Goal: Task Accomplishment & Management: Complete application form

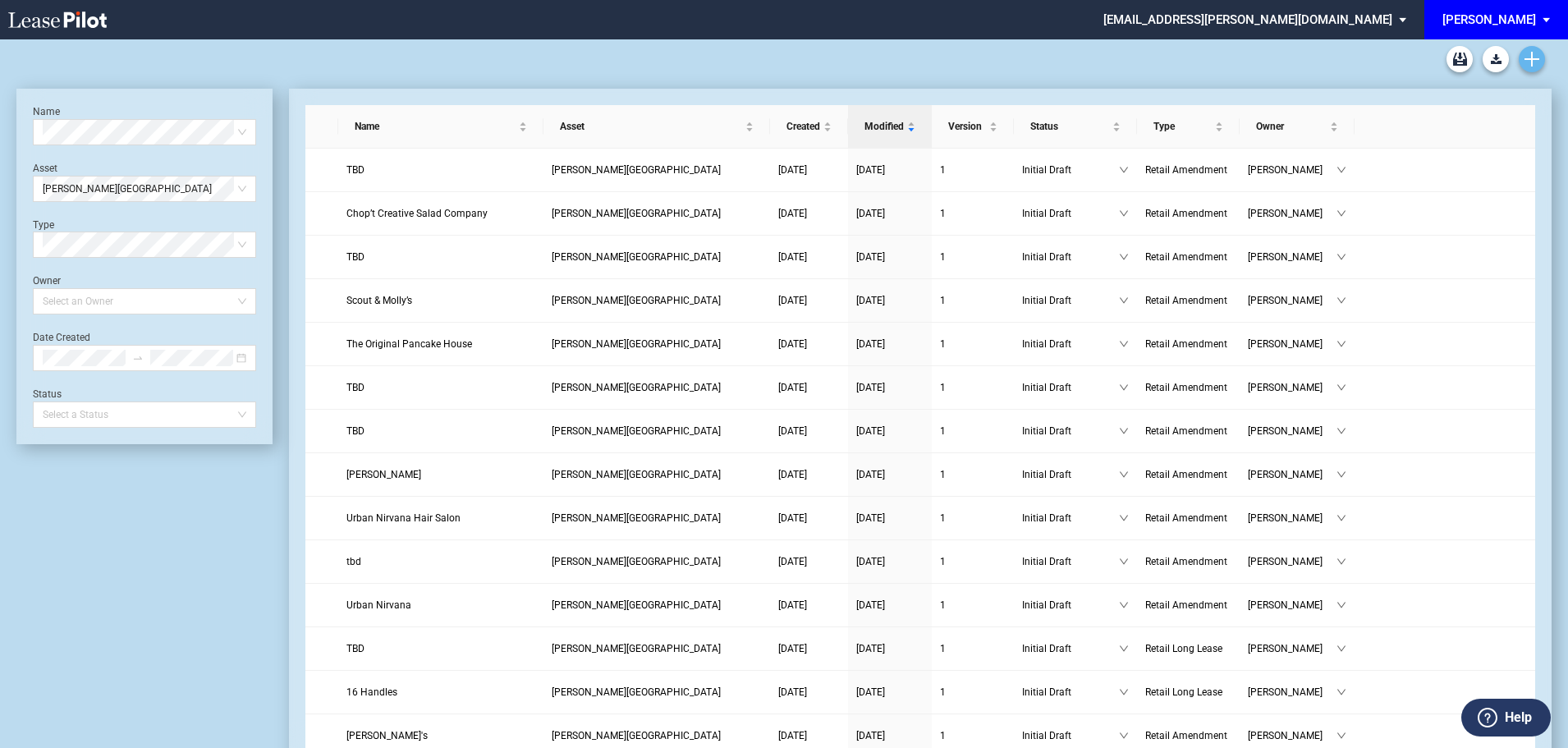
click at [1527, 58] on icon "Create new document" at bounding box center [1532, 59] width 15 height 15
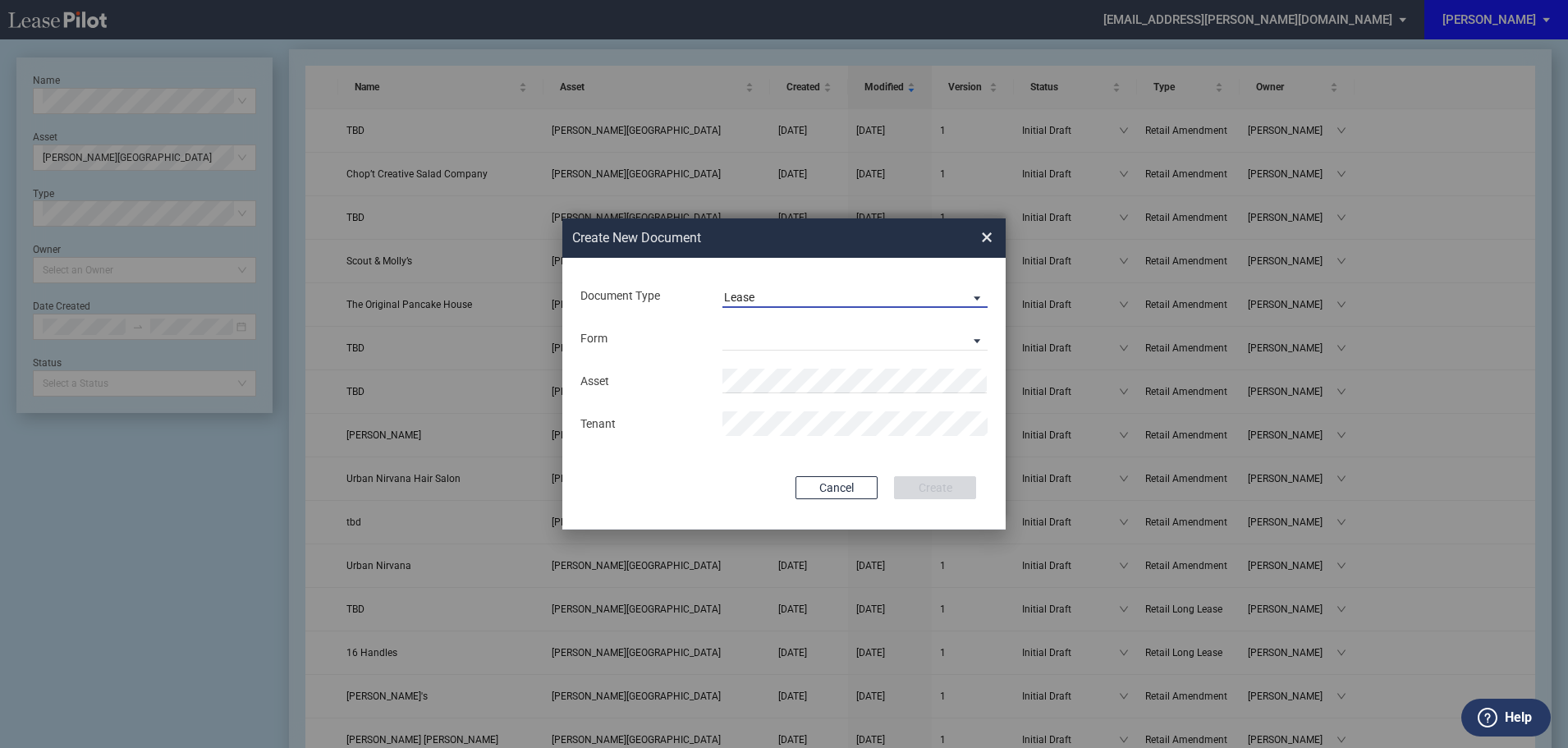
click at [770, 290] on span "Lease" at bounding box center [841, 298] width 236 height 17
click at [749, 338] on div "Amendment" at bounding box center [759, 336] width 70 height 18
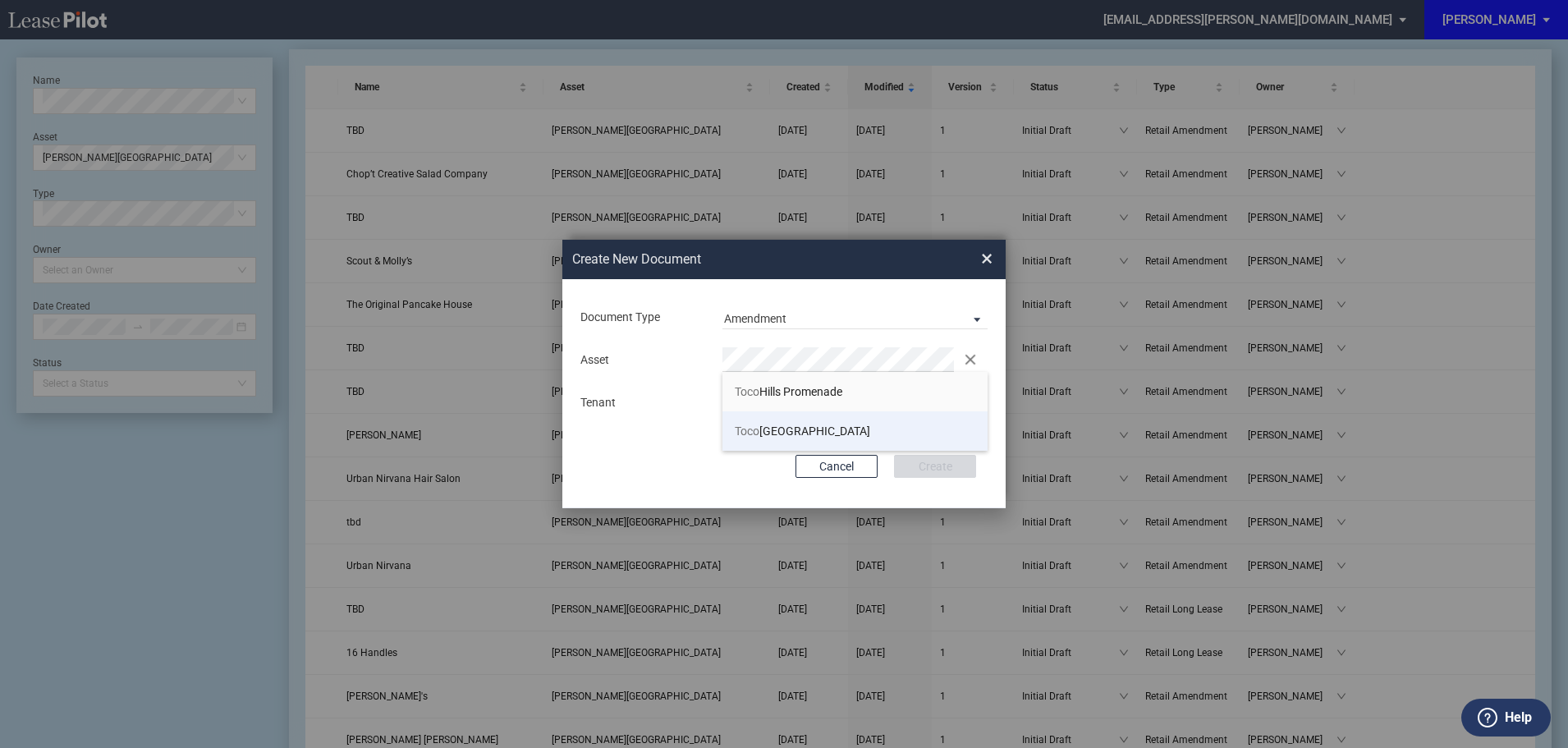
click at [761, 429] on span "Toco Hills Shopping Center" at bounding box center [802, 431] width 135 height 13
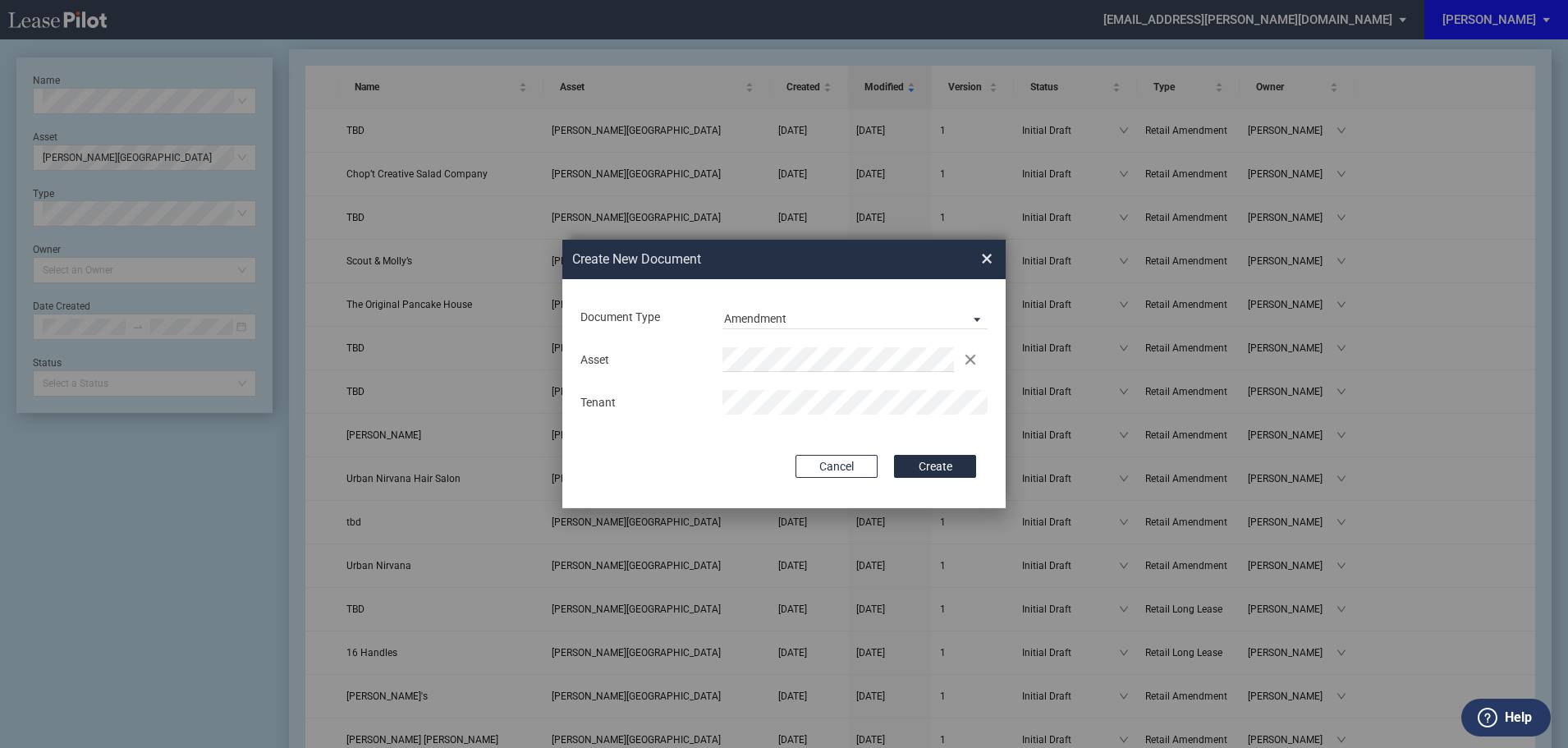
click at [944, 466] on button "Create" at bounding box center [935, 466] width 82 height 23
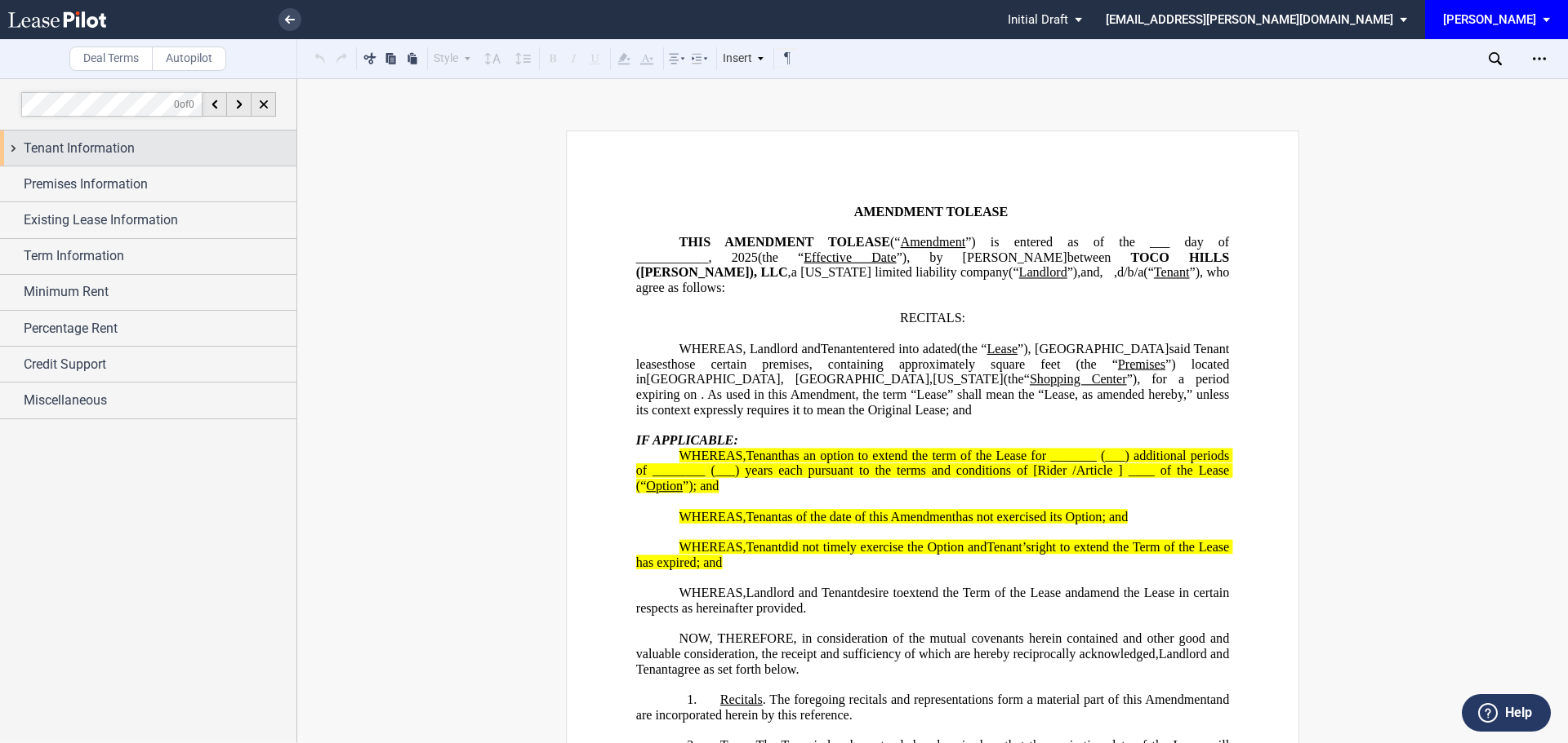
click at [109, 147] on span "Tenant Information" at bounding box center [79, 148] width 111 height 19
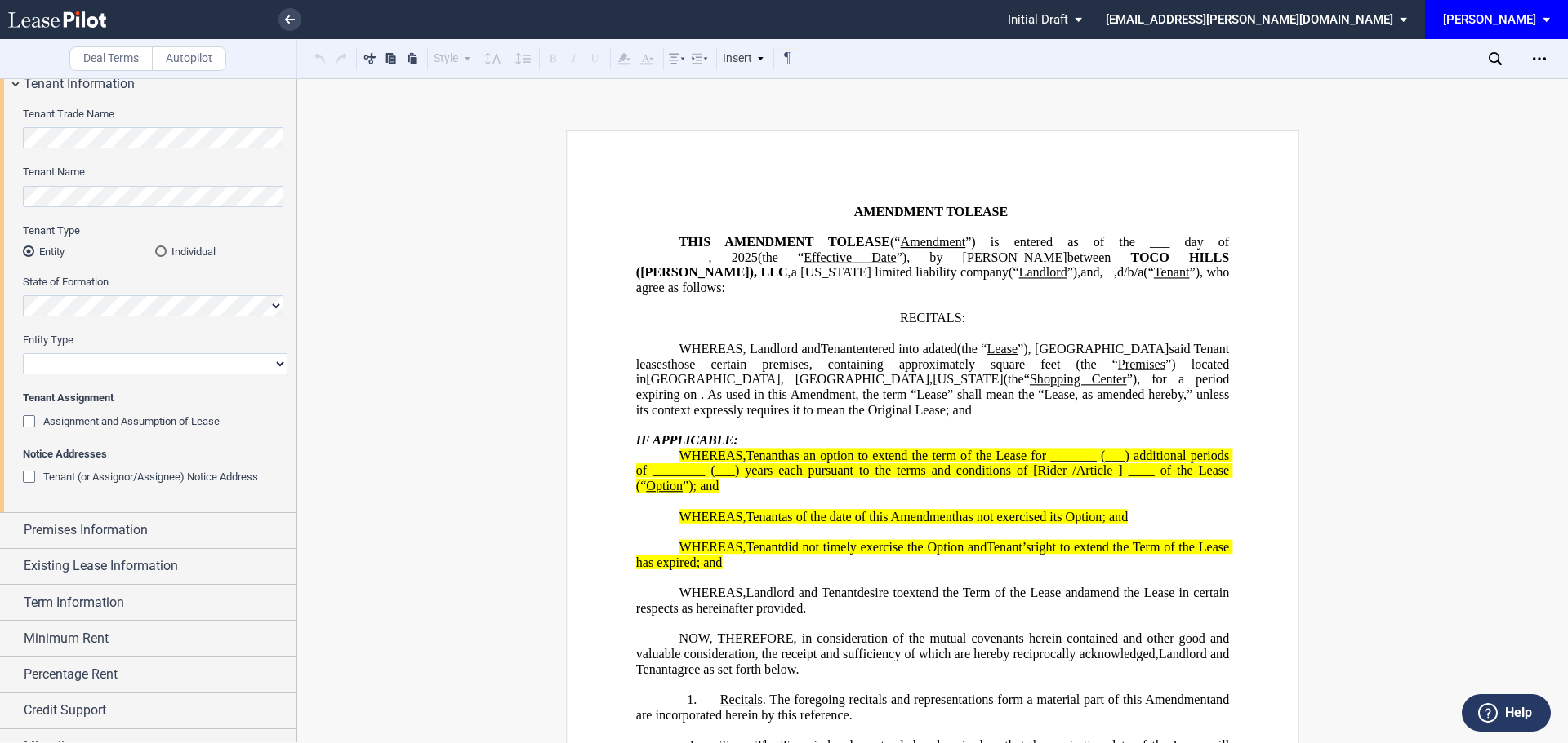
scroll to position [82, 0]
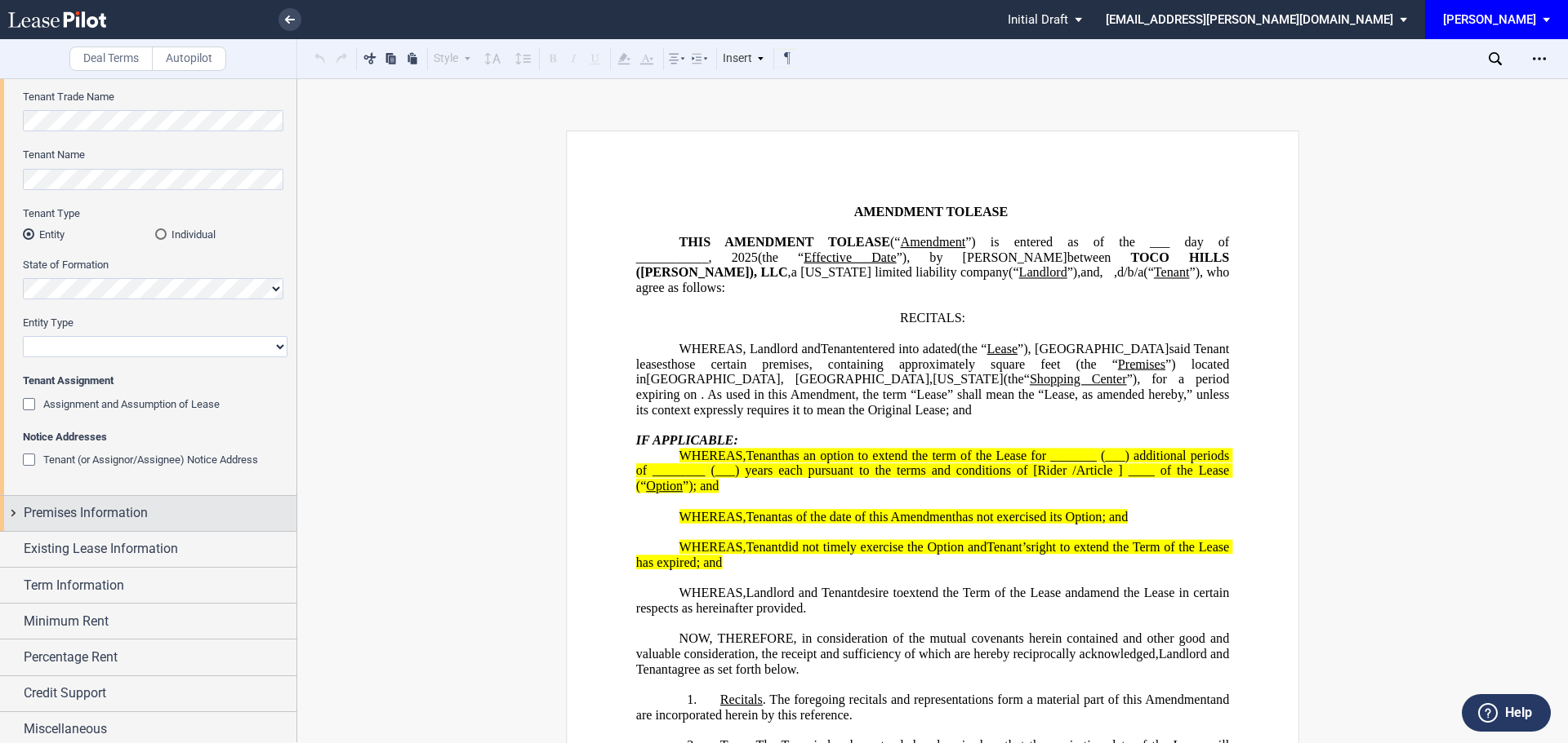
click at [134, 514] on span "Premises Information" at bounding box center [86, 513] width 124 height 19
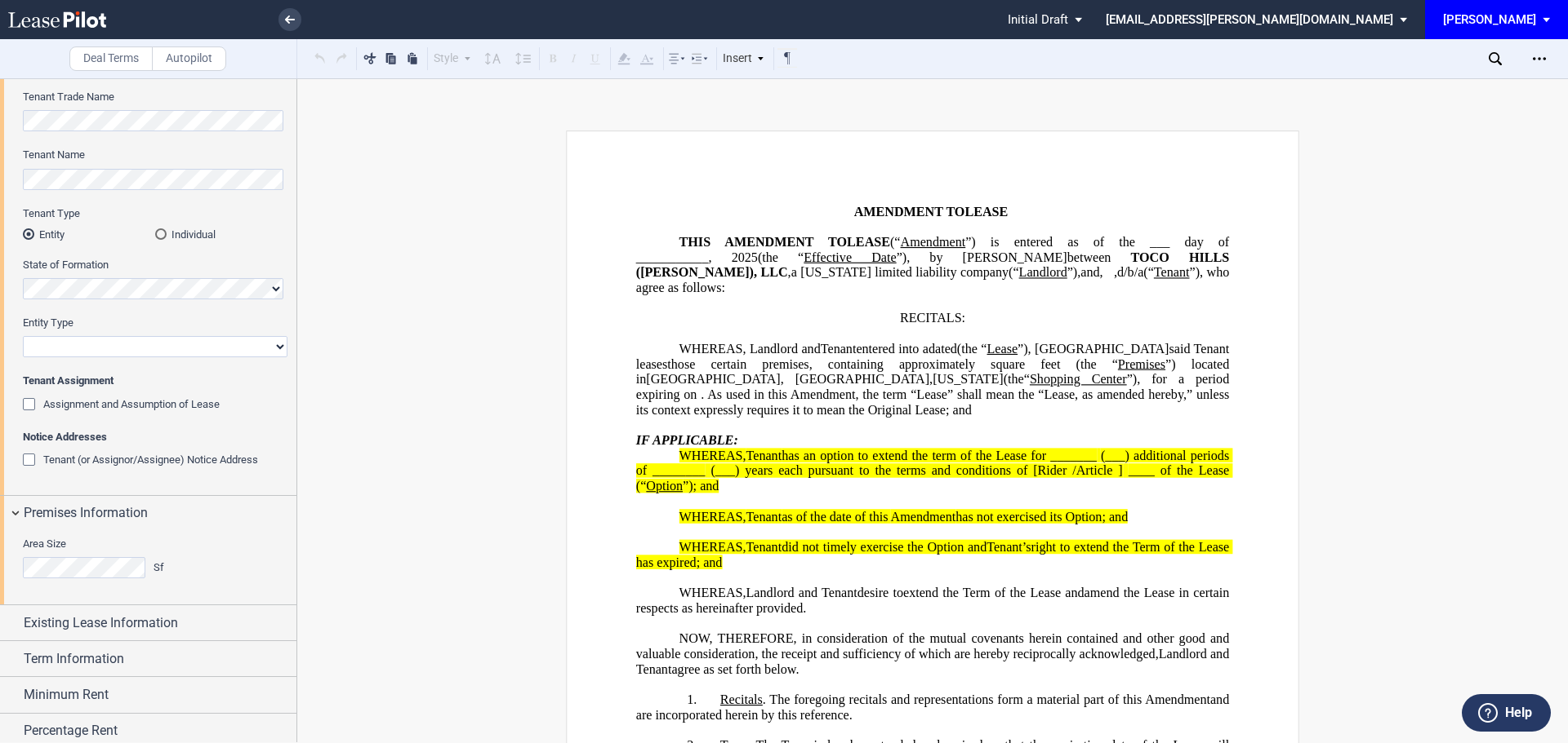
scroll to position [160, 0]
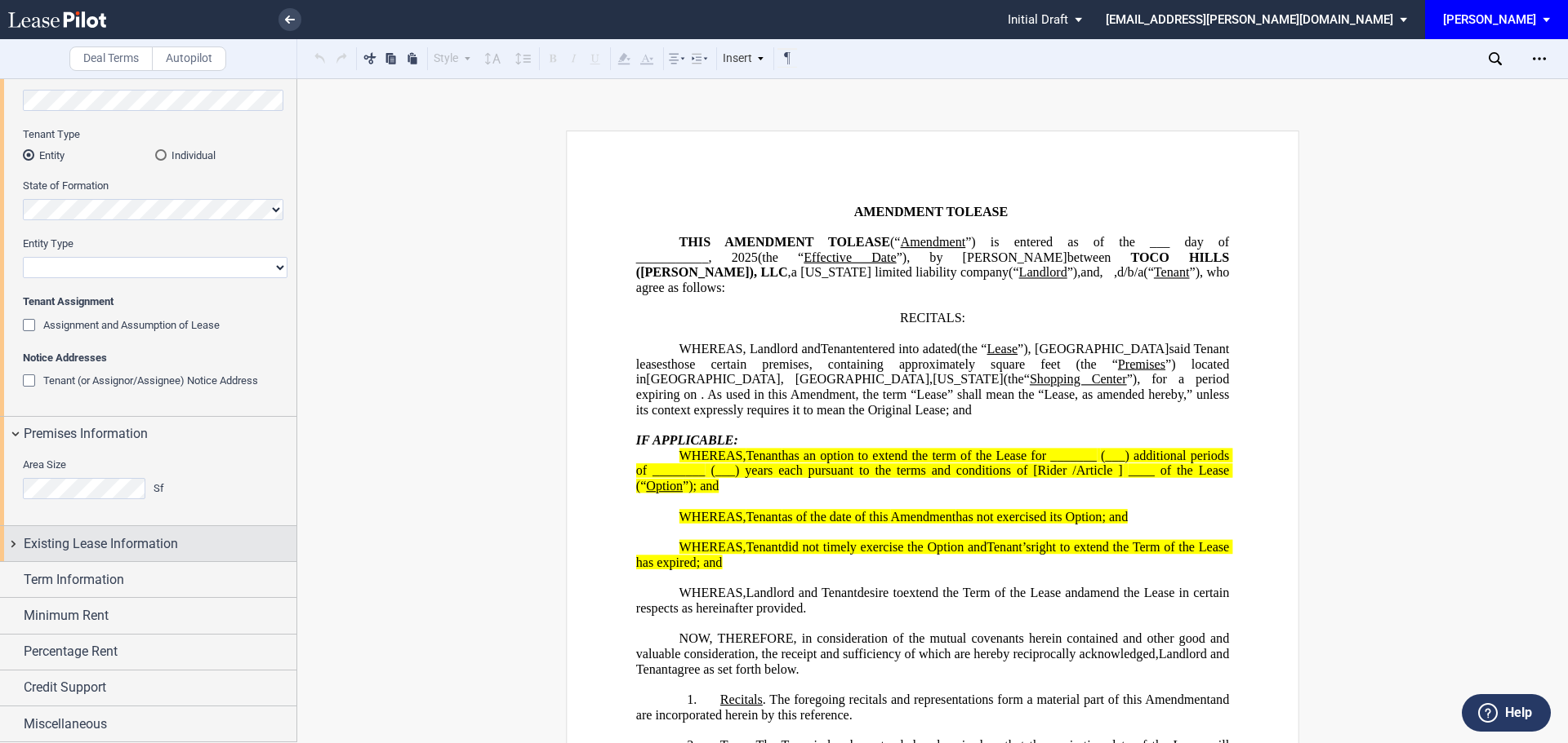
click at [109, 536] on span "Existing Lease Information" at bounding box center [100, 544] width 154 height 19
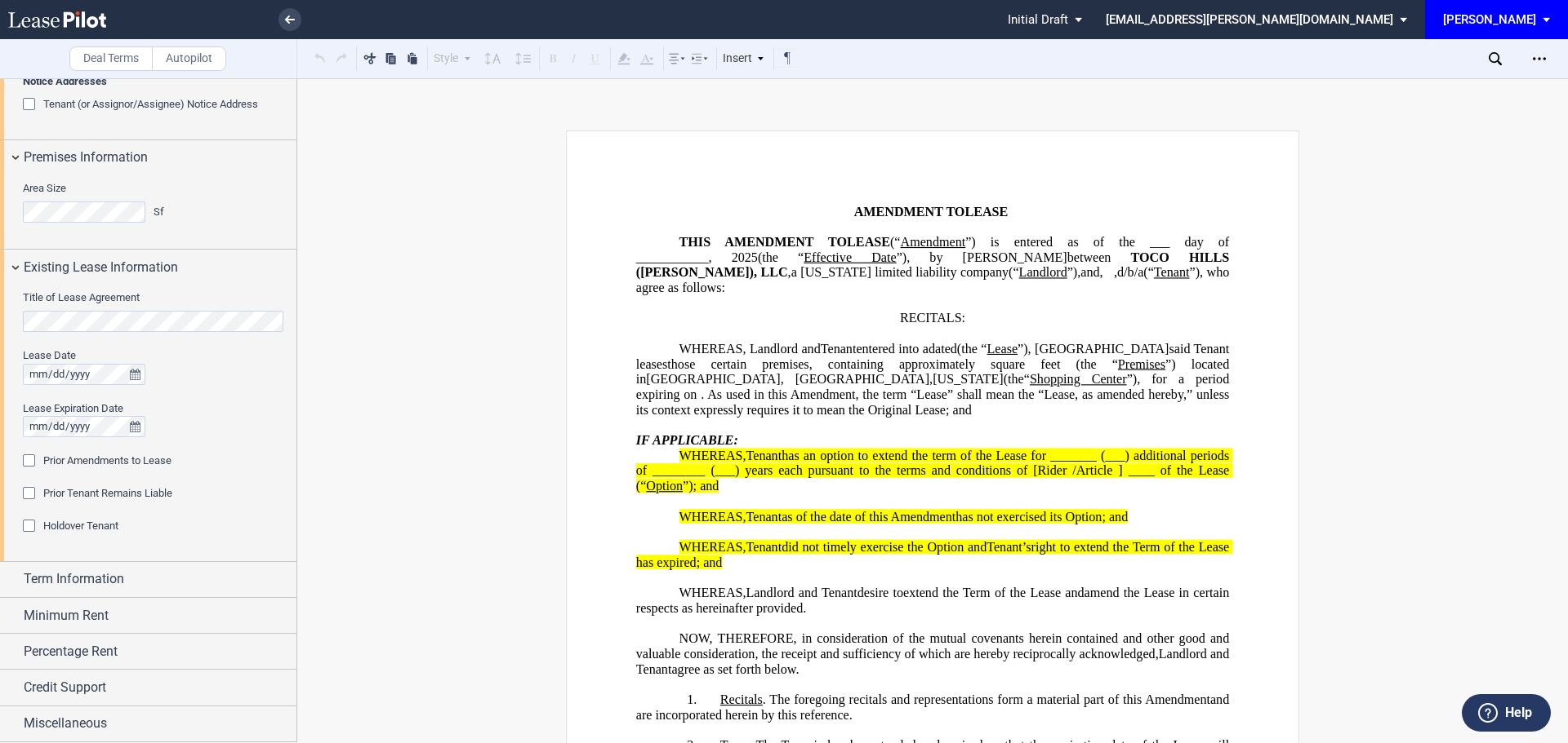
click at [31, 462] on div "Prior Amendments to Lease" at bounding box center [31, 462] width 17 height 17
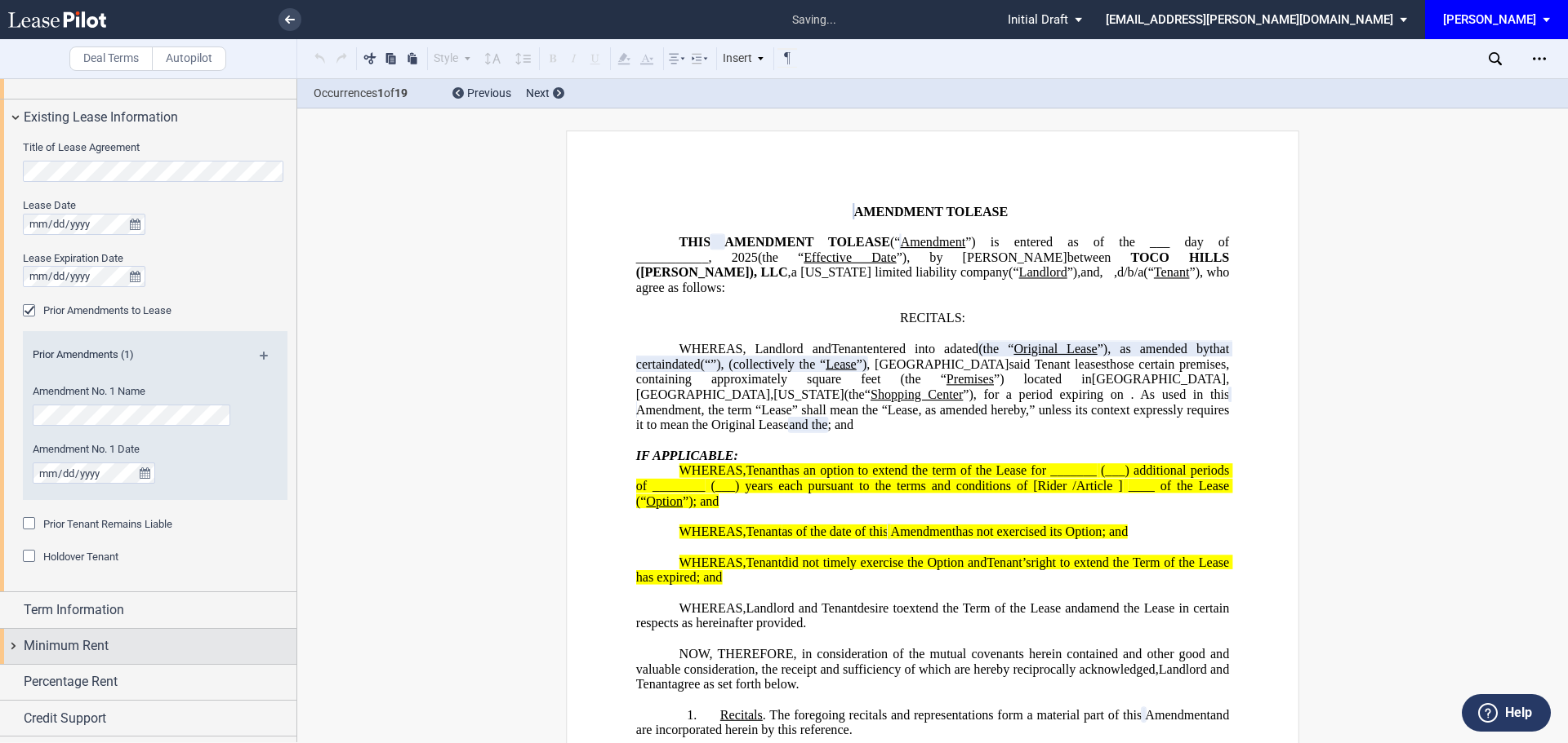
scroll to position [617, 0]
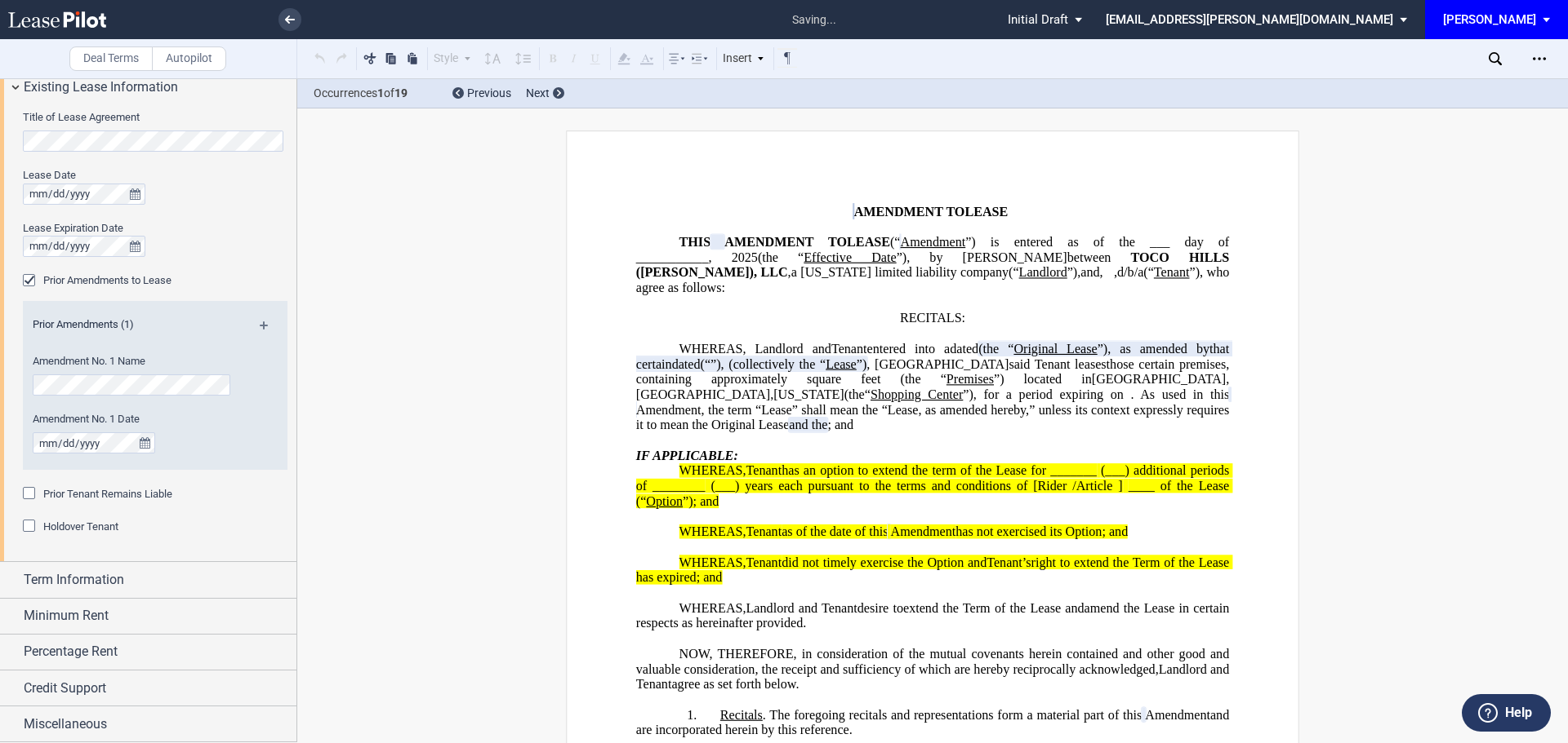
click at [22, 493] on div "Title of Lease Agreement Lease Date Lease Expiration Date Prior Amendments to L…" at bounding box center [148, 333] width 297 height 457
click at [26, 487] on div "Prior Tenant Remains Liable" at bounding box center [31, 495] width 17 height 17
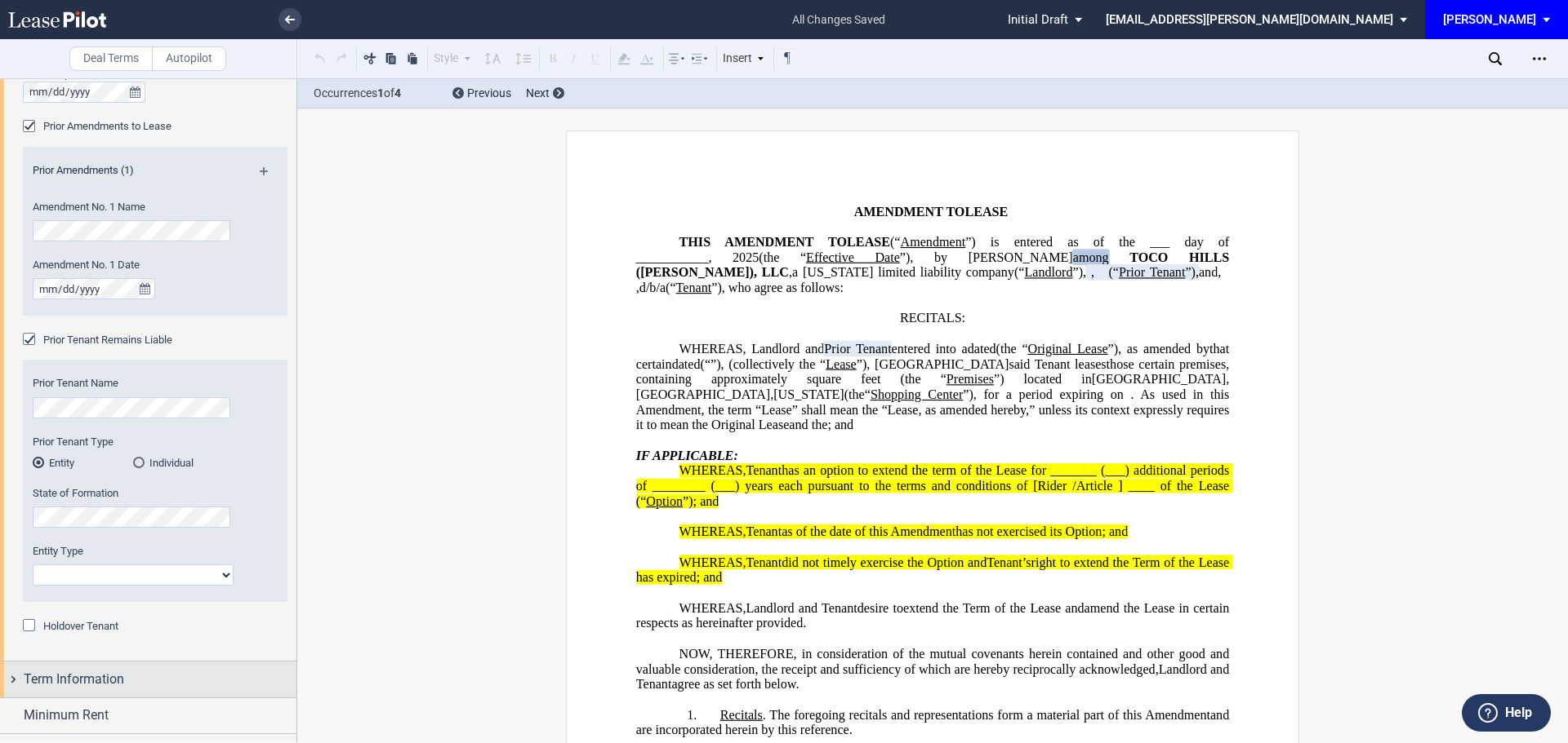
scroll to position [871, 0]
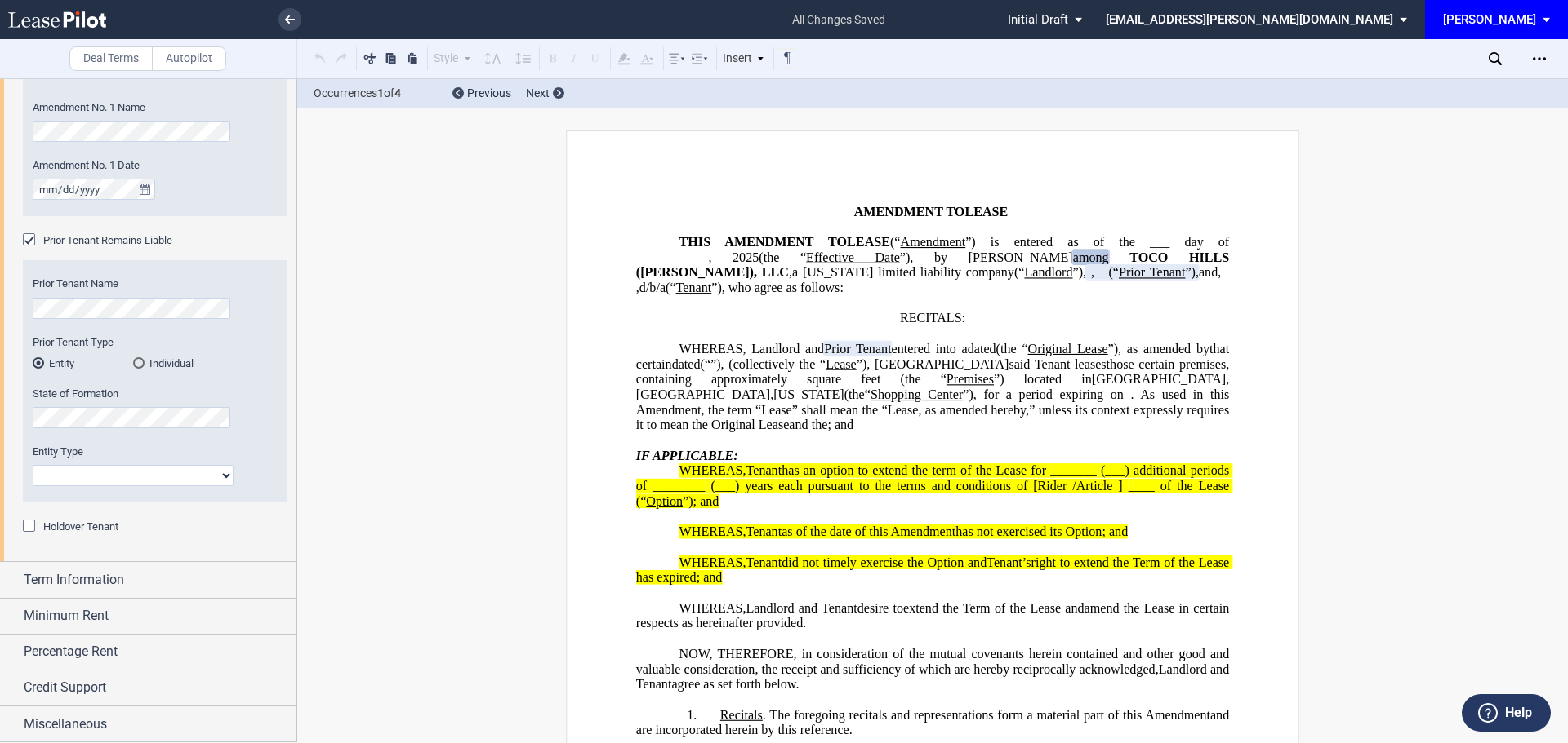
click at [31, 527] on div "Holdover Tenant" at bounding box center [31, 528] width 17 height 17
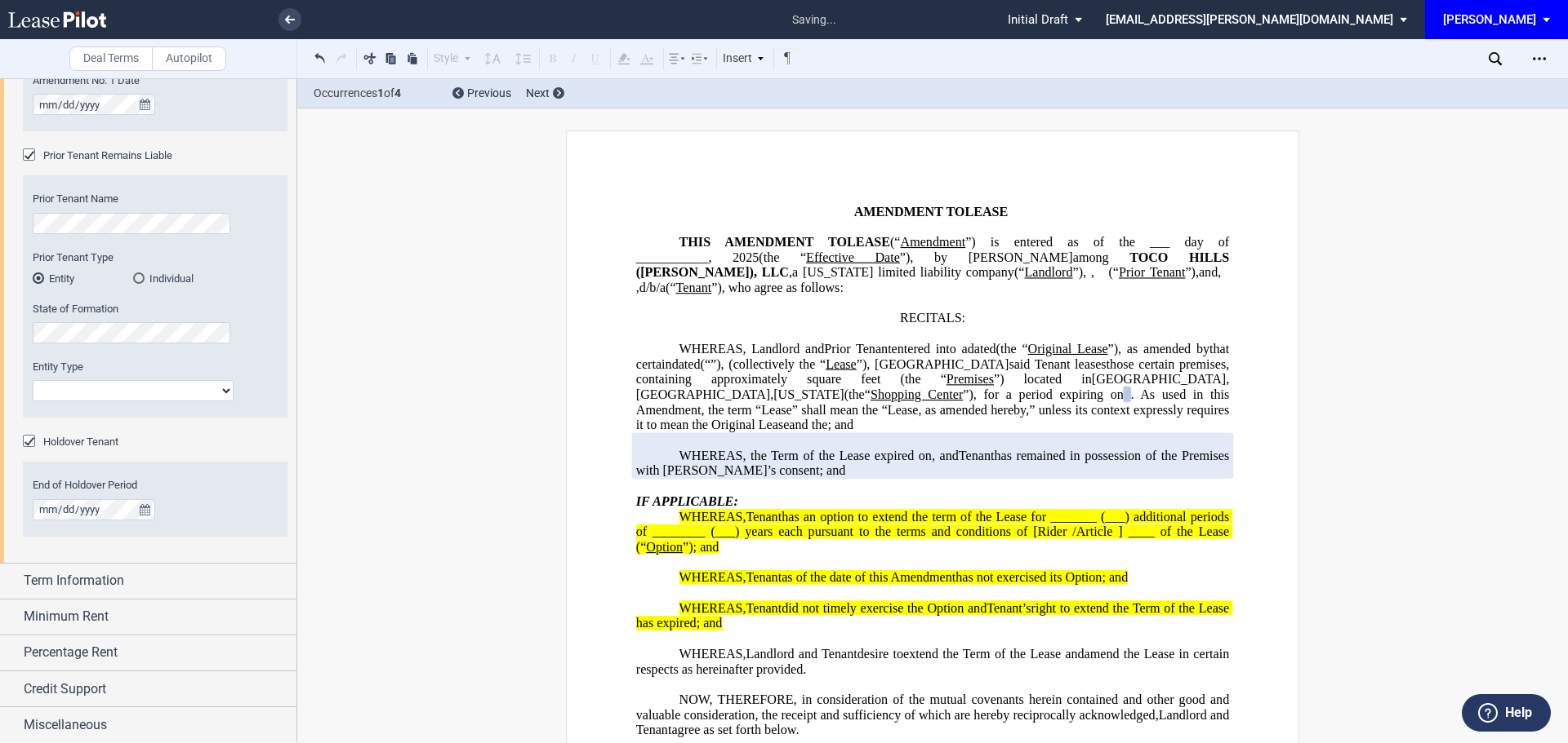
scroll to position [958, 0]
click at [56, 584] on span "Term Information" at bounding box center [73, 580] width 100 height 19
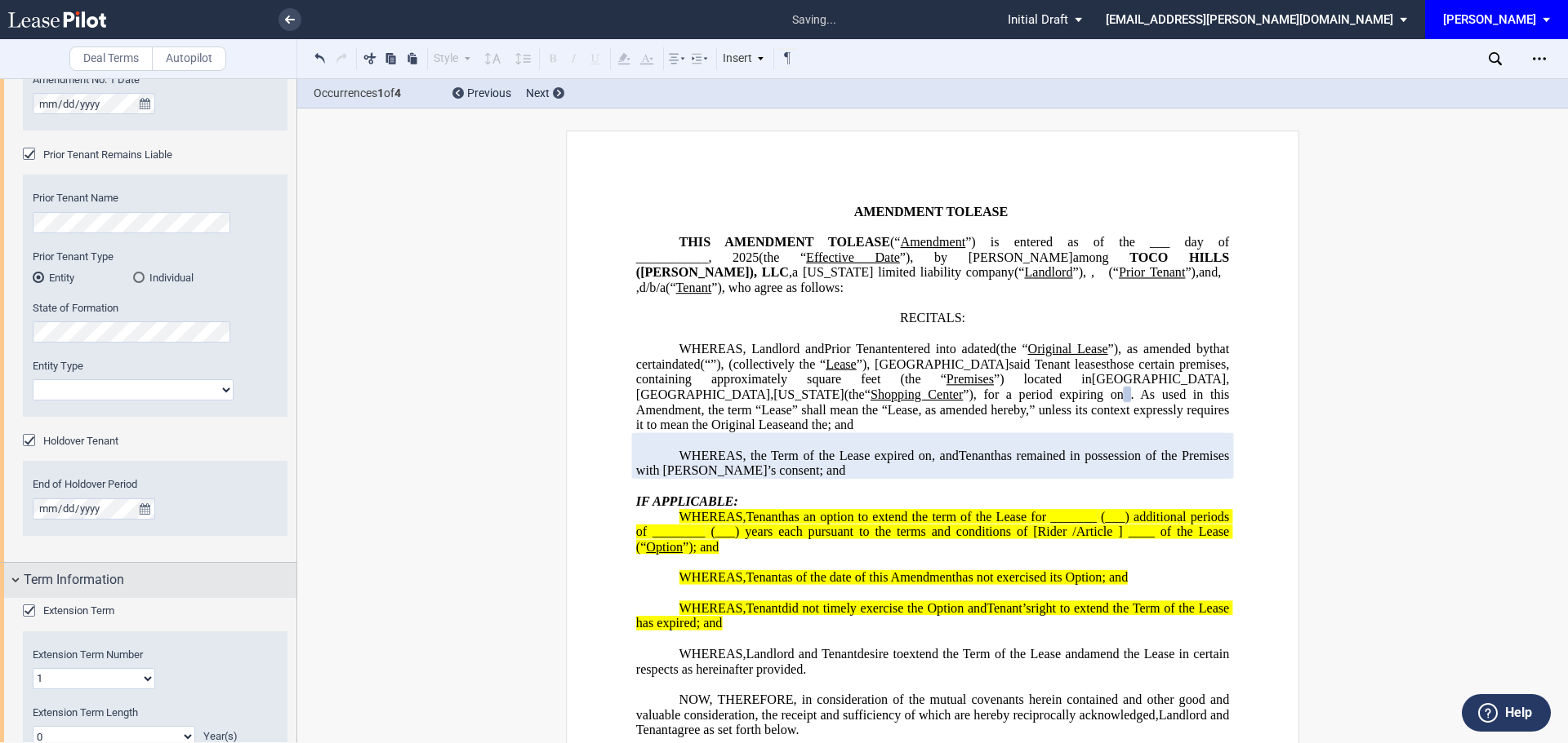
scroll to position [1220, 0]
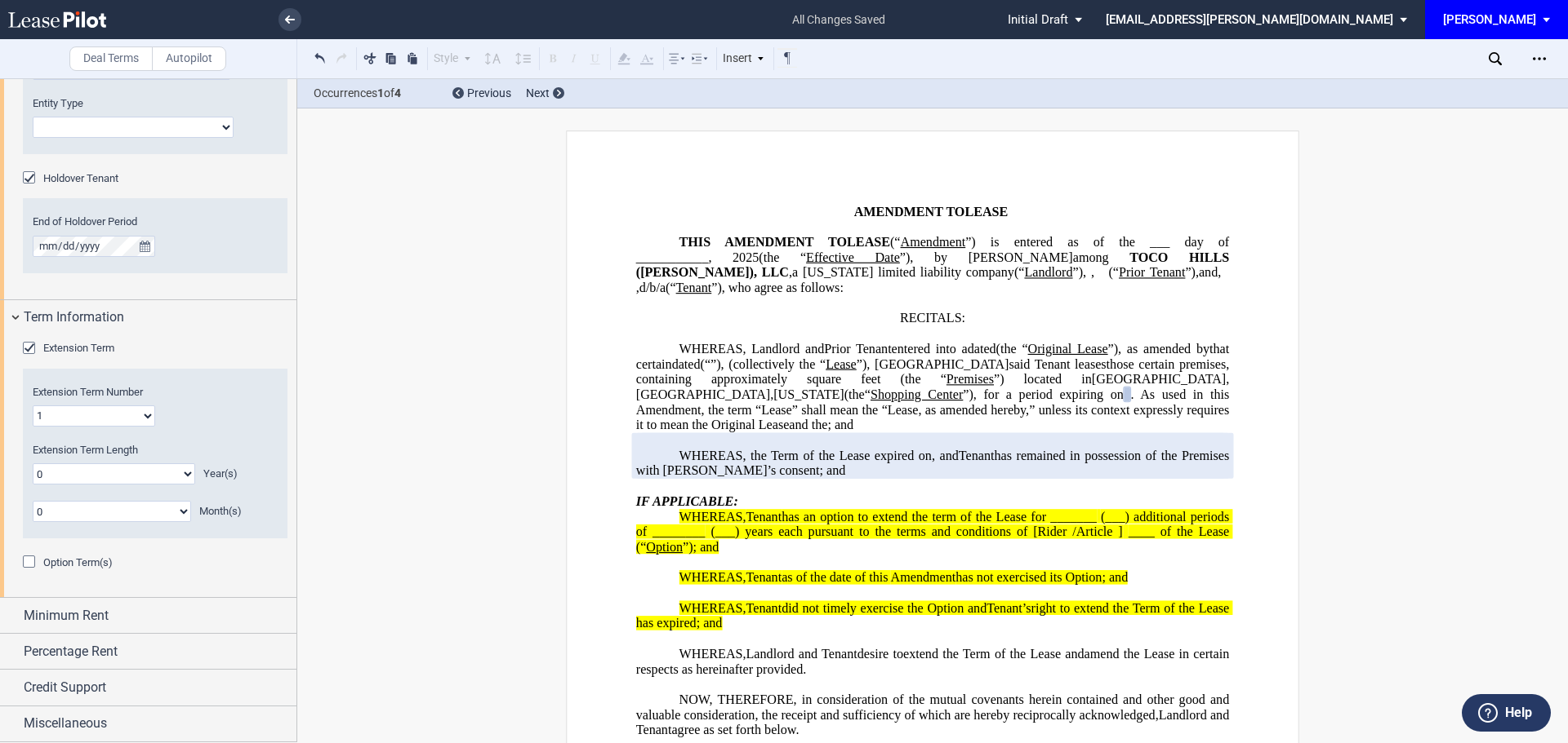
click at [26, 562] on div "Option Term(s)" at bounding box center [31, 563] width 17 height 17
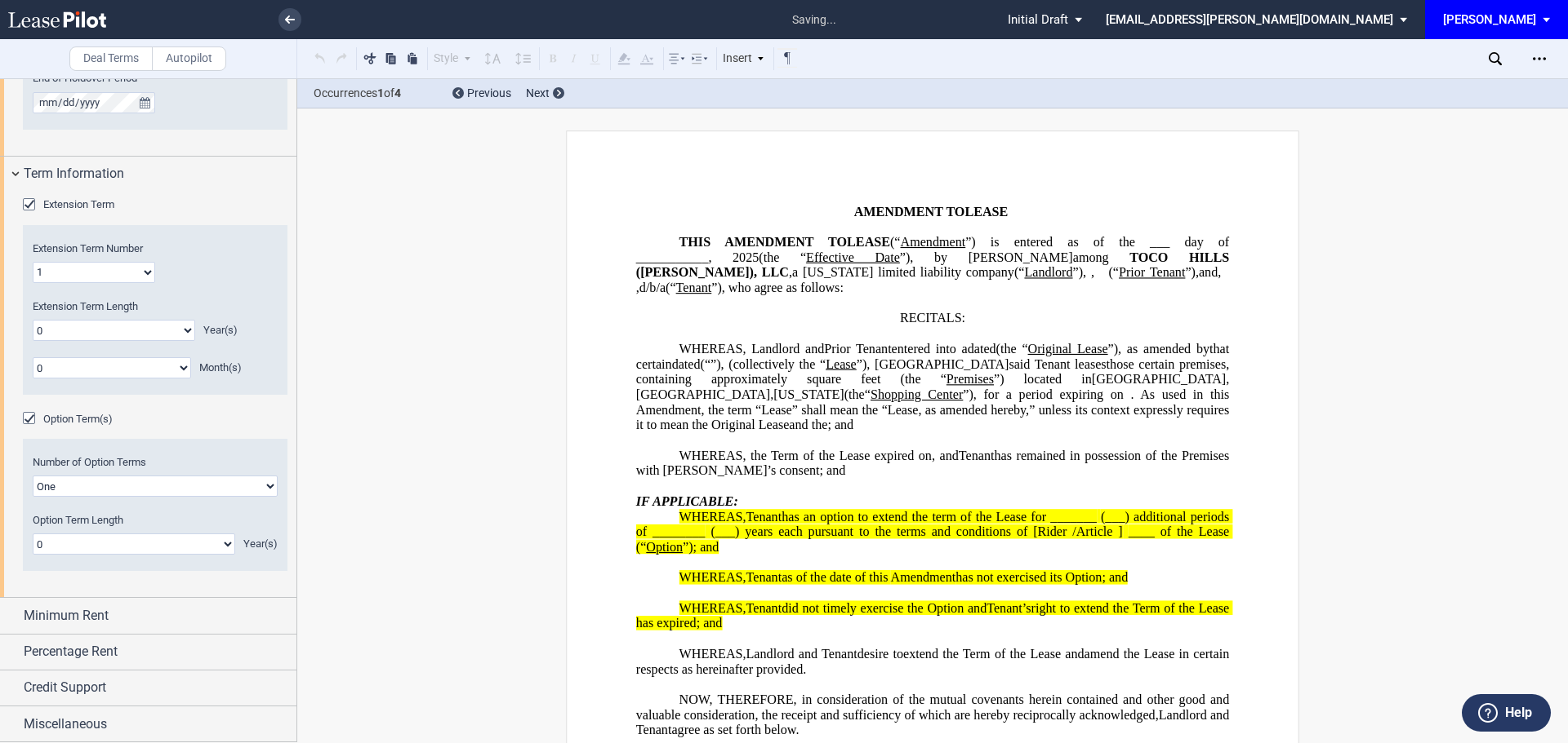
scroll to position [469, 0]
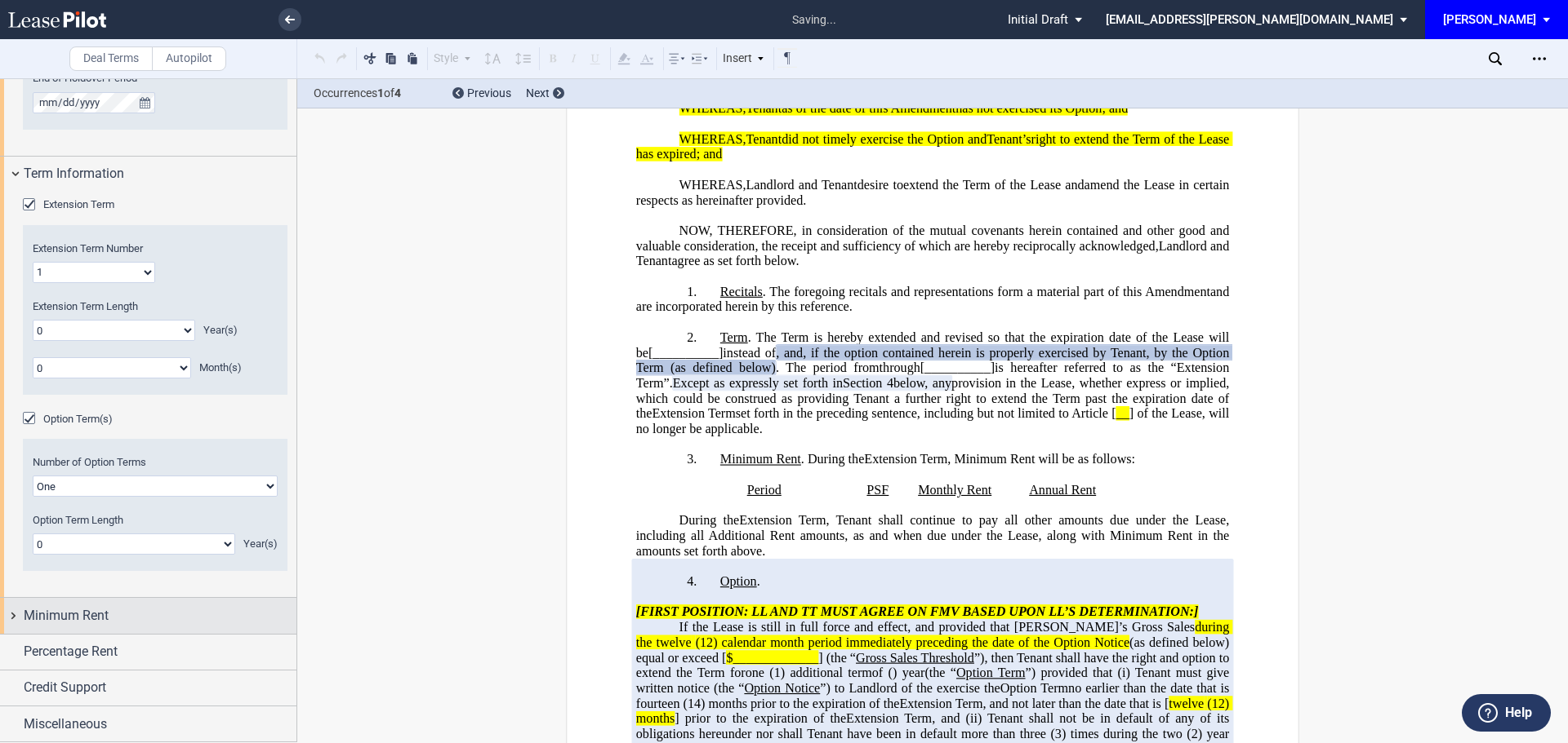
click at [75, 615] on span "Minimum Rent" at bounding box center [65, 616] width 85 height 19
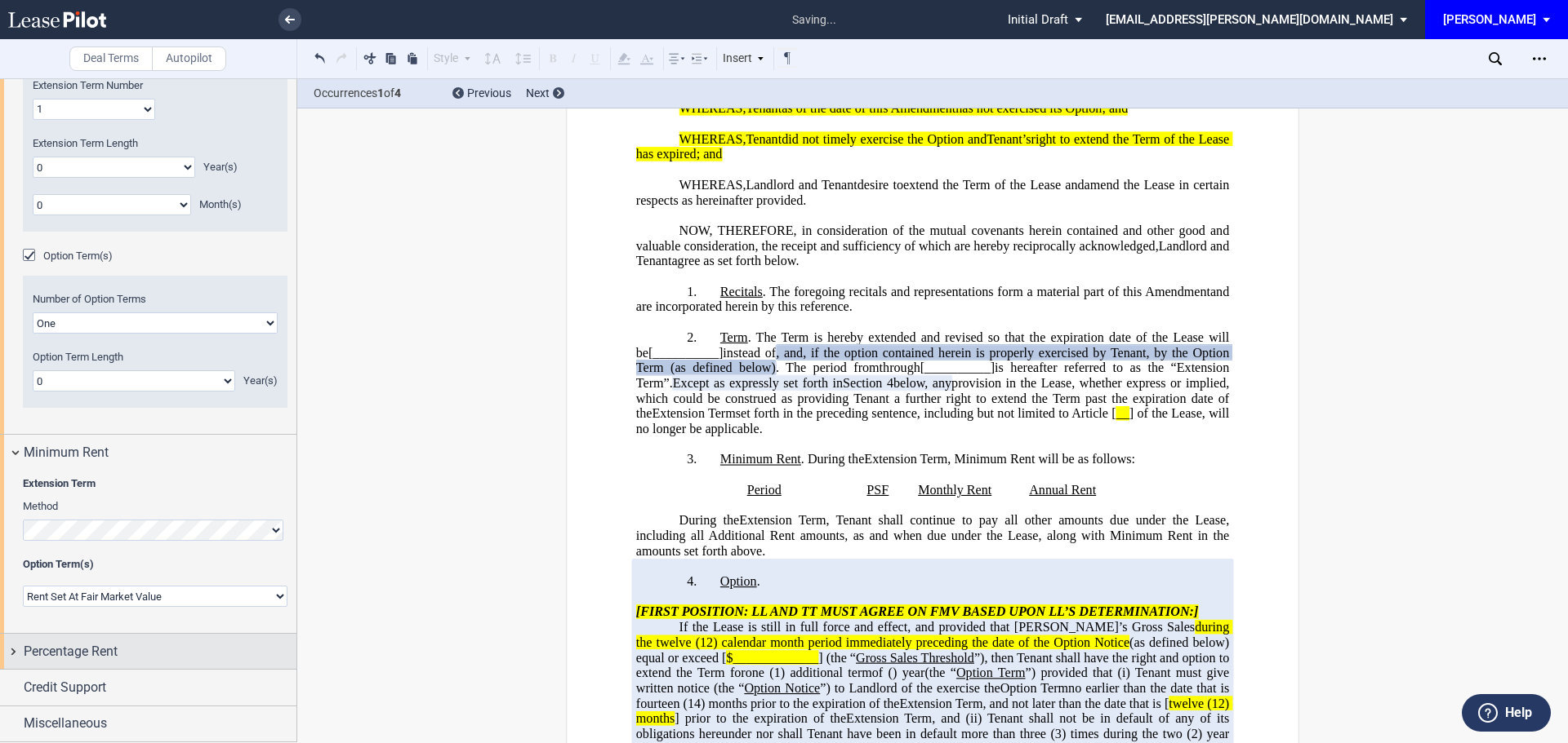
click at [95, 654] on span "Percentage Rent" at bounding box center [71, 651] width 94 height 19
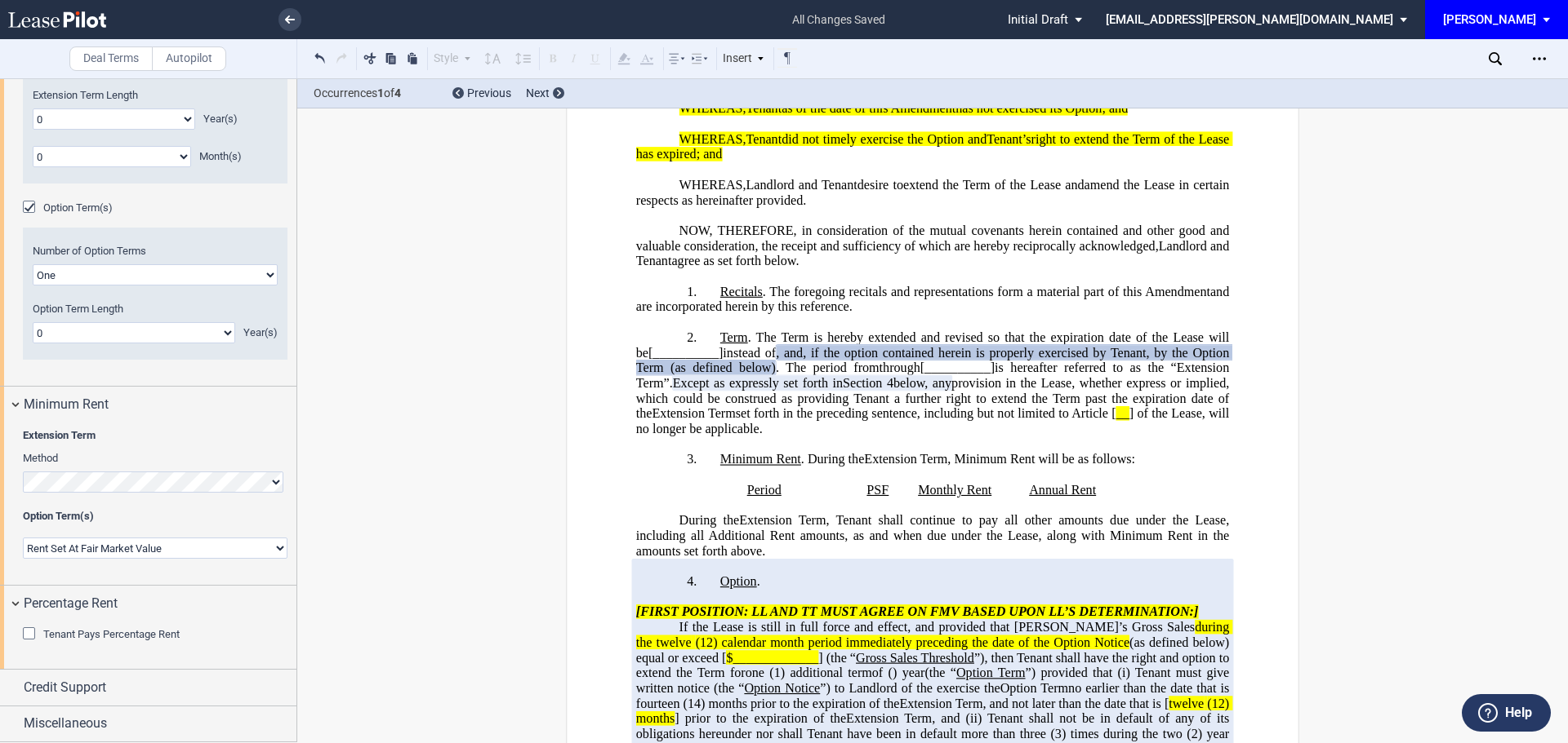
click at [26, 636] on div "Tenant Pays Percentage Rent" at bounding box center [31, 636] width 17 height 17
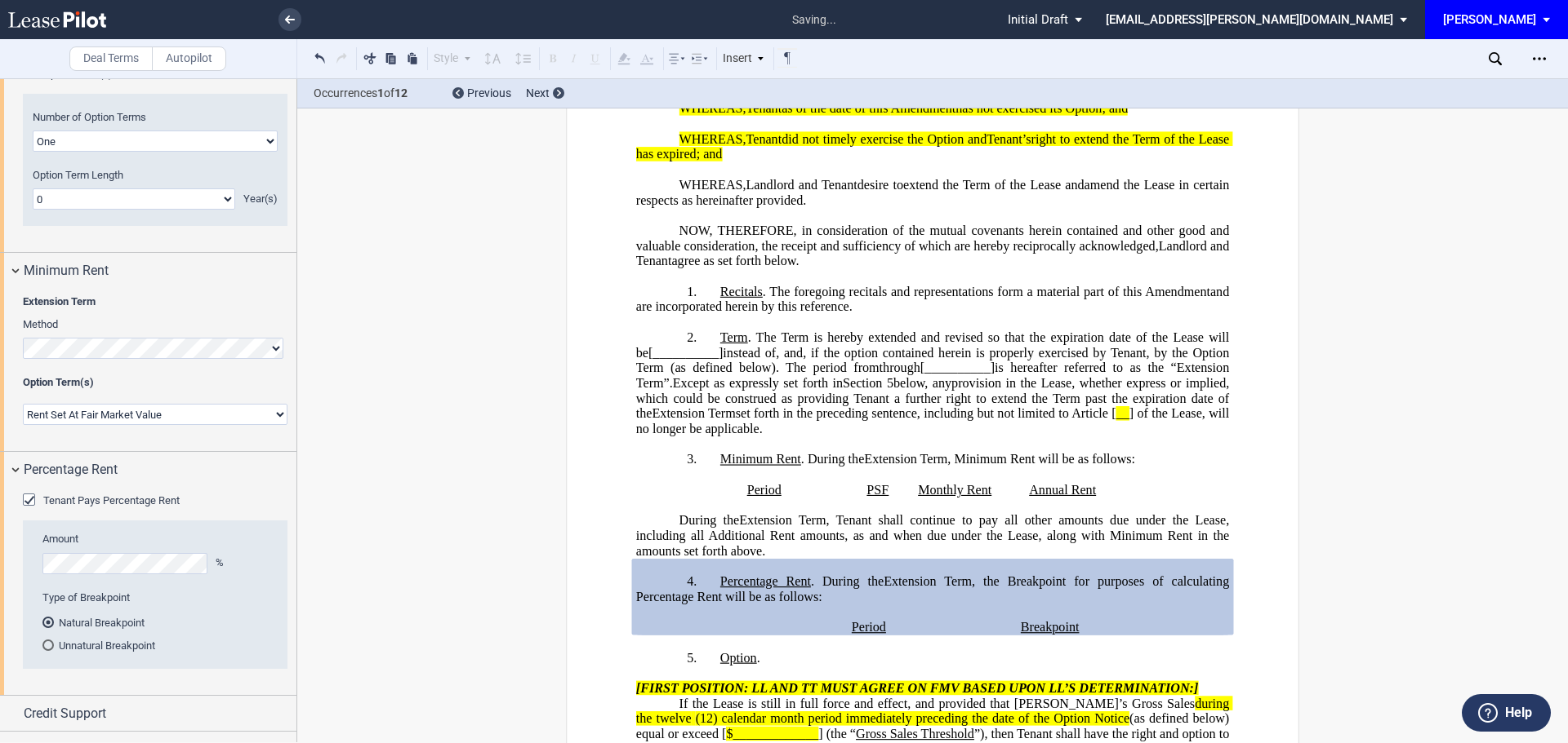
scroll to position [1735, 0]
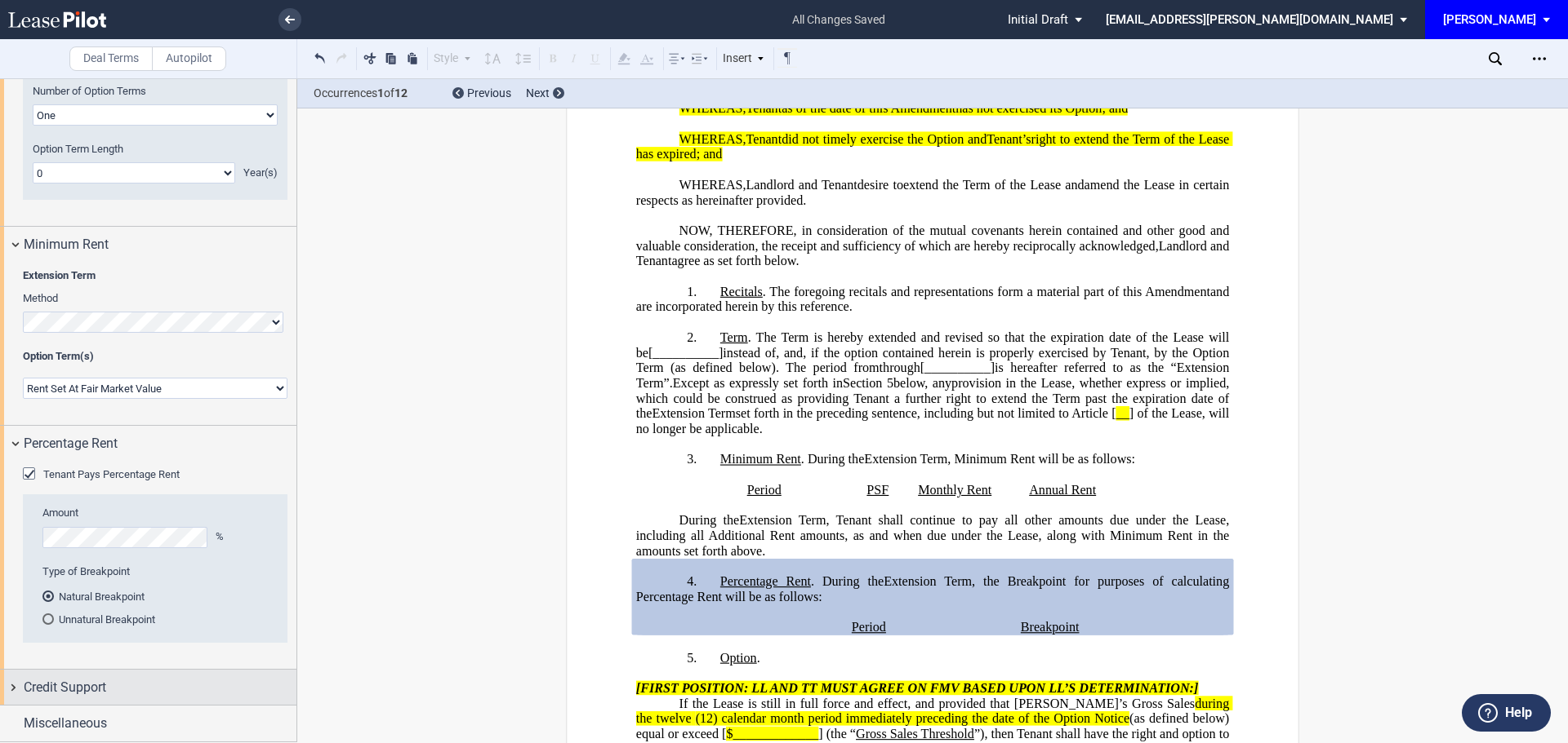
click at [63, 681] on span "Credit Support" at bounding box center [65, 688] width 83 height 19
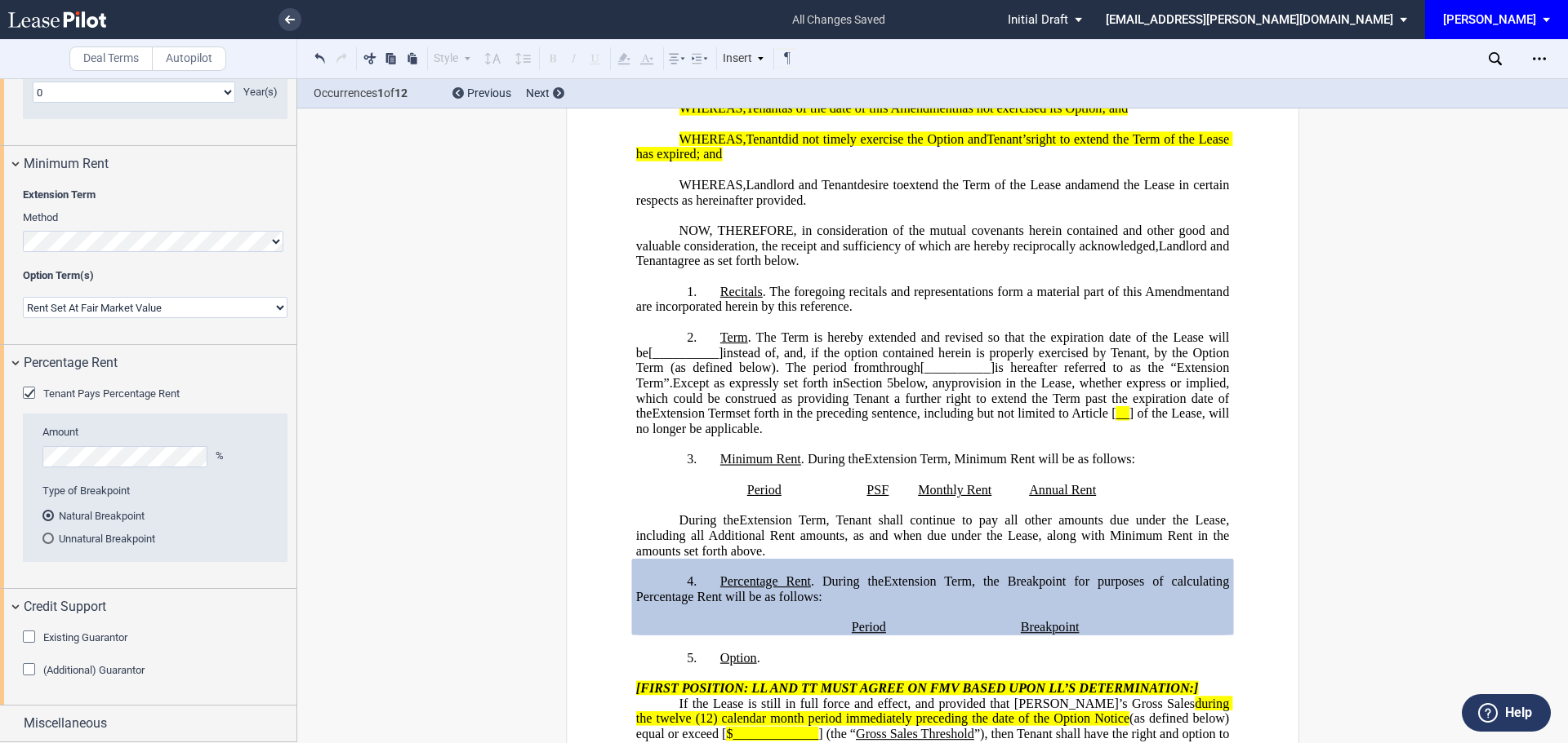
click at [27, 637] on div "Existing Guarantor" at bounding box center [31, 638] width 17 height 17
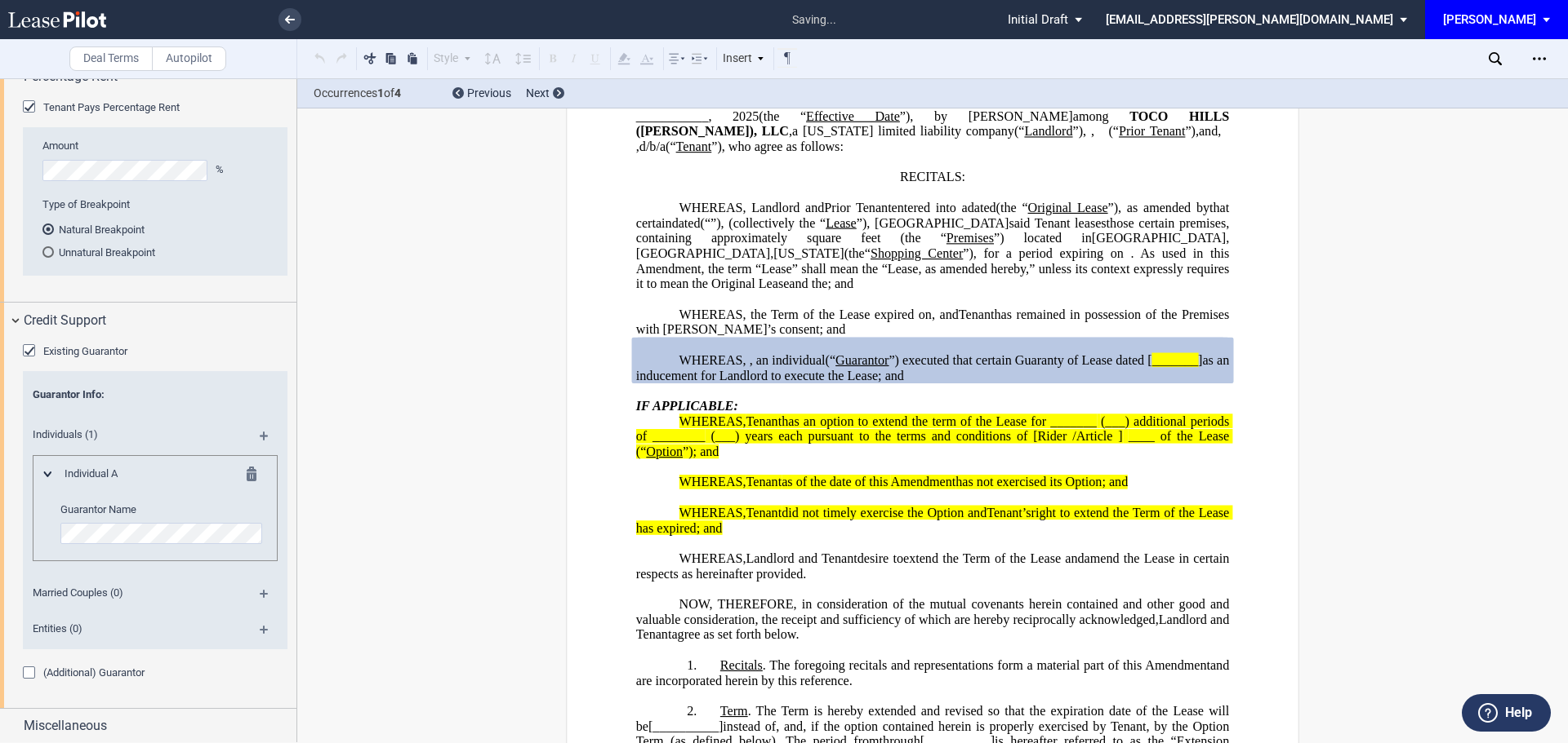
scroll to position [2104, 0]
click at [31, 672] on div "(Additional) Guarantor" at bounding box center [31, 672] width 17 height 17
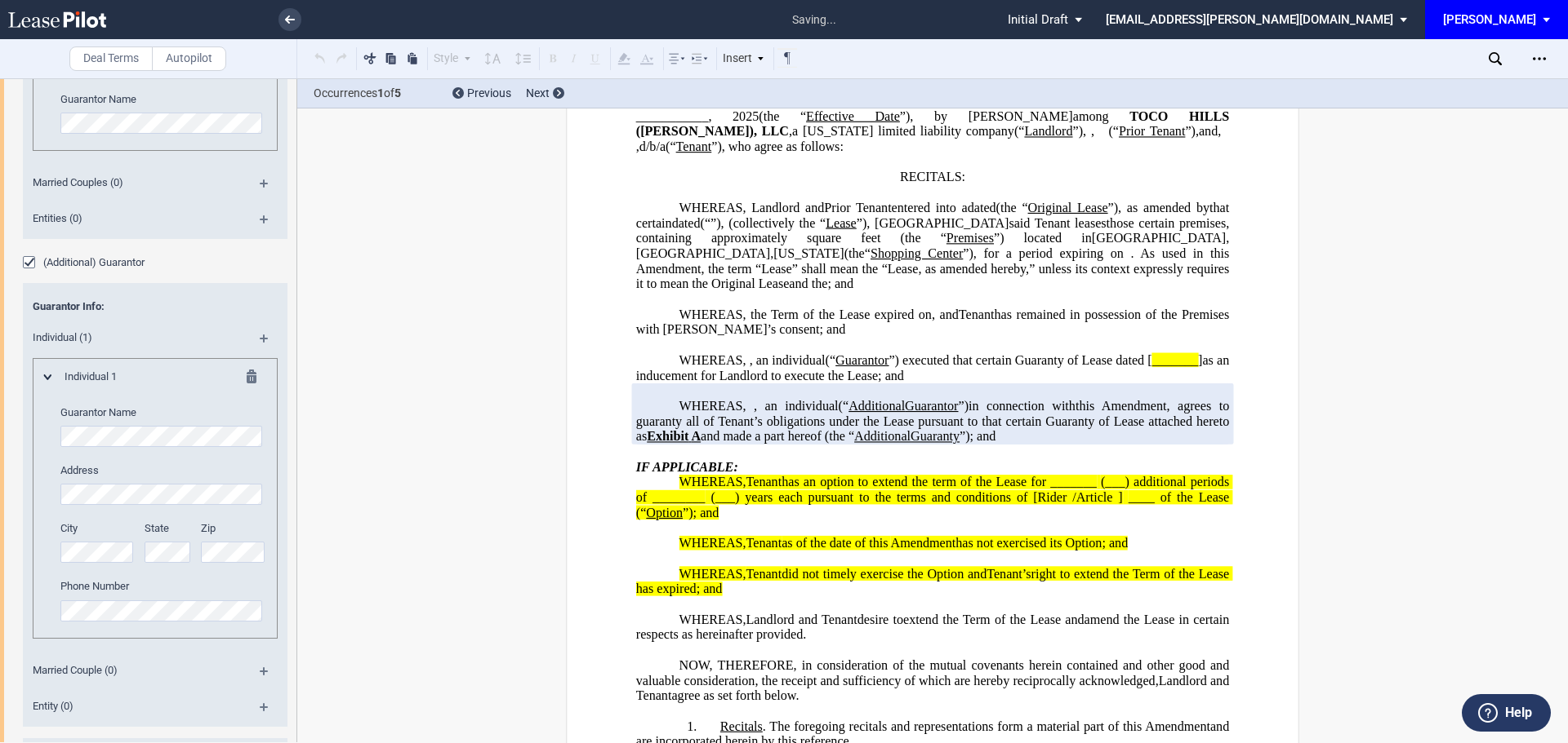
scroll to position [2621, 0]
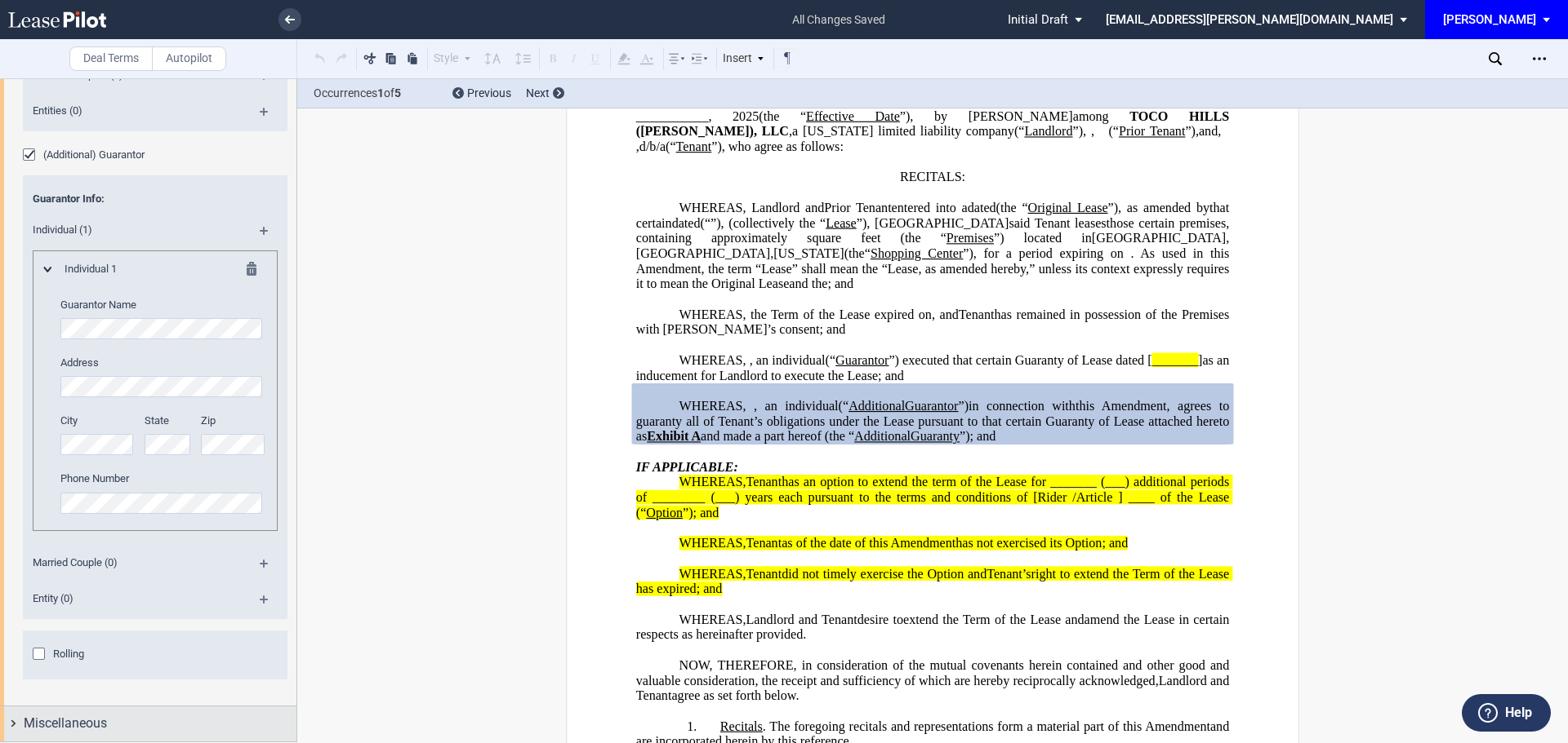
click at [85, 723] on span "Miscellaneous" at bounding box center [65, 724] width 83 height 19
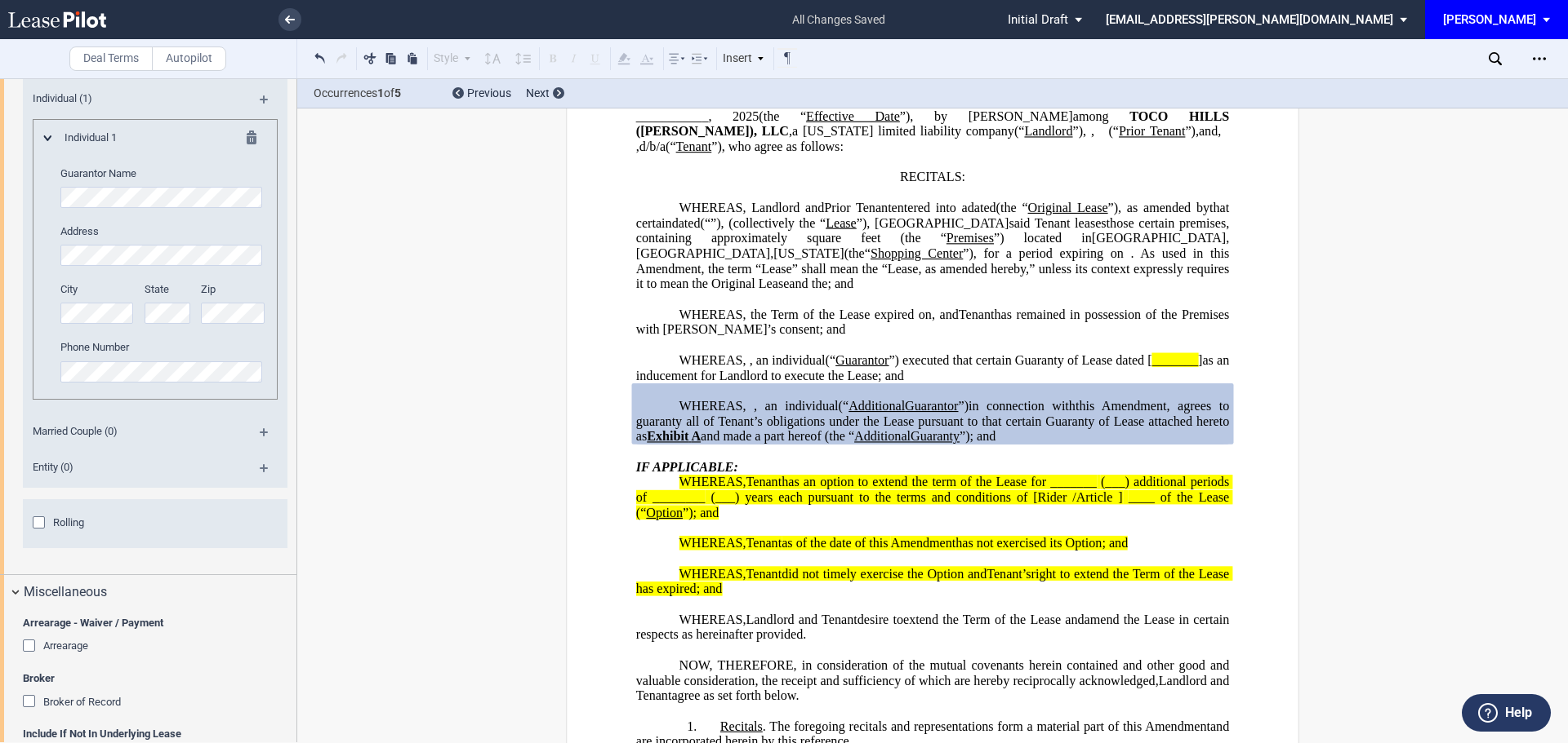
scroll to position [3029, 0]
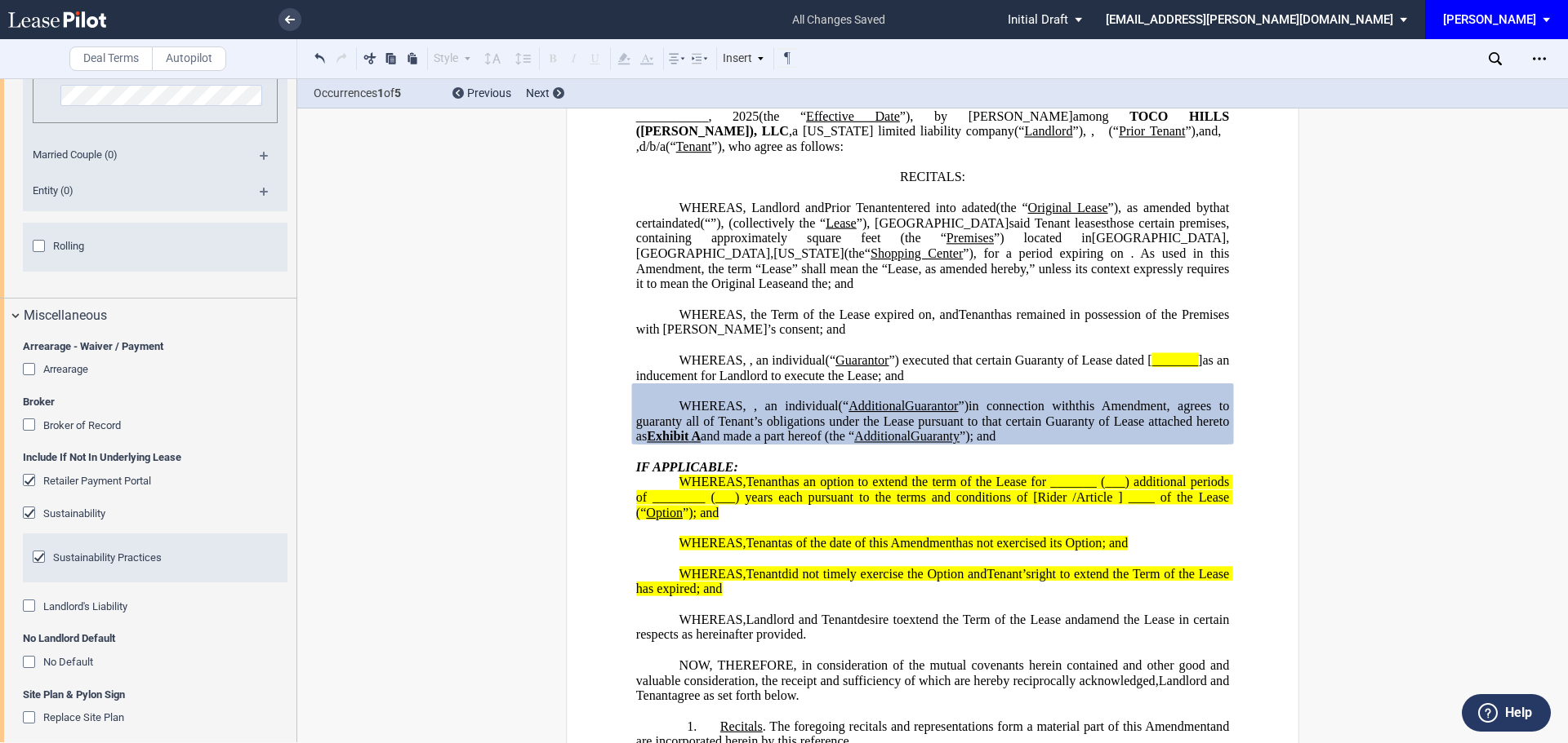
click at [33, 370] on div "Arrearage" at bounding box center [31, 371] width 17 height 17
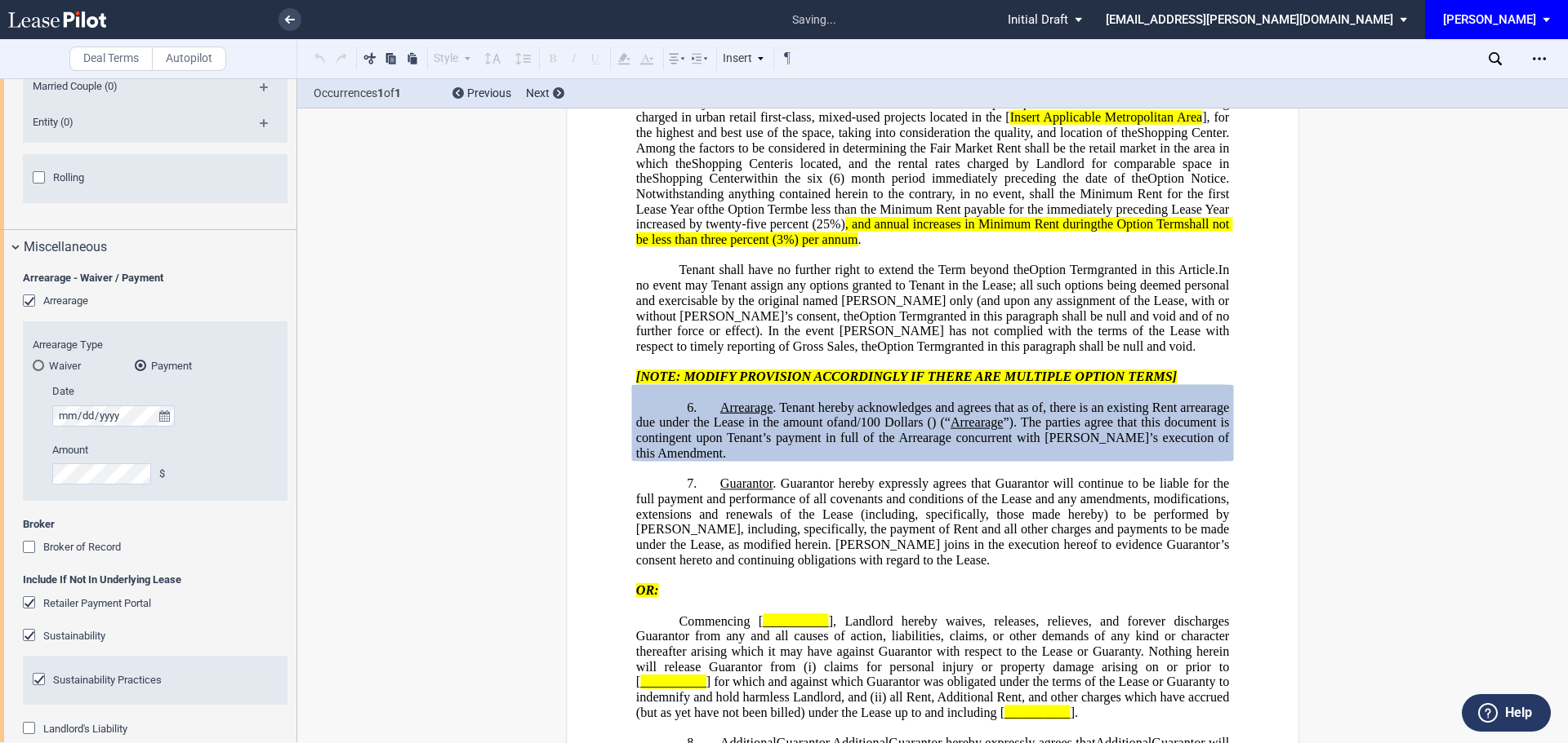
scroll to position [3263, 0]
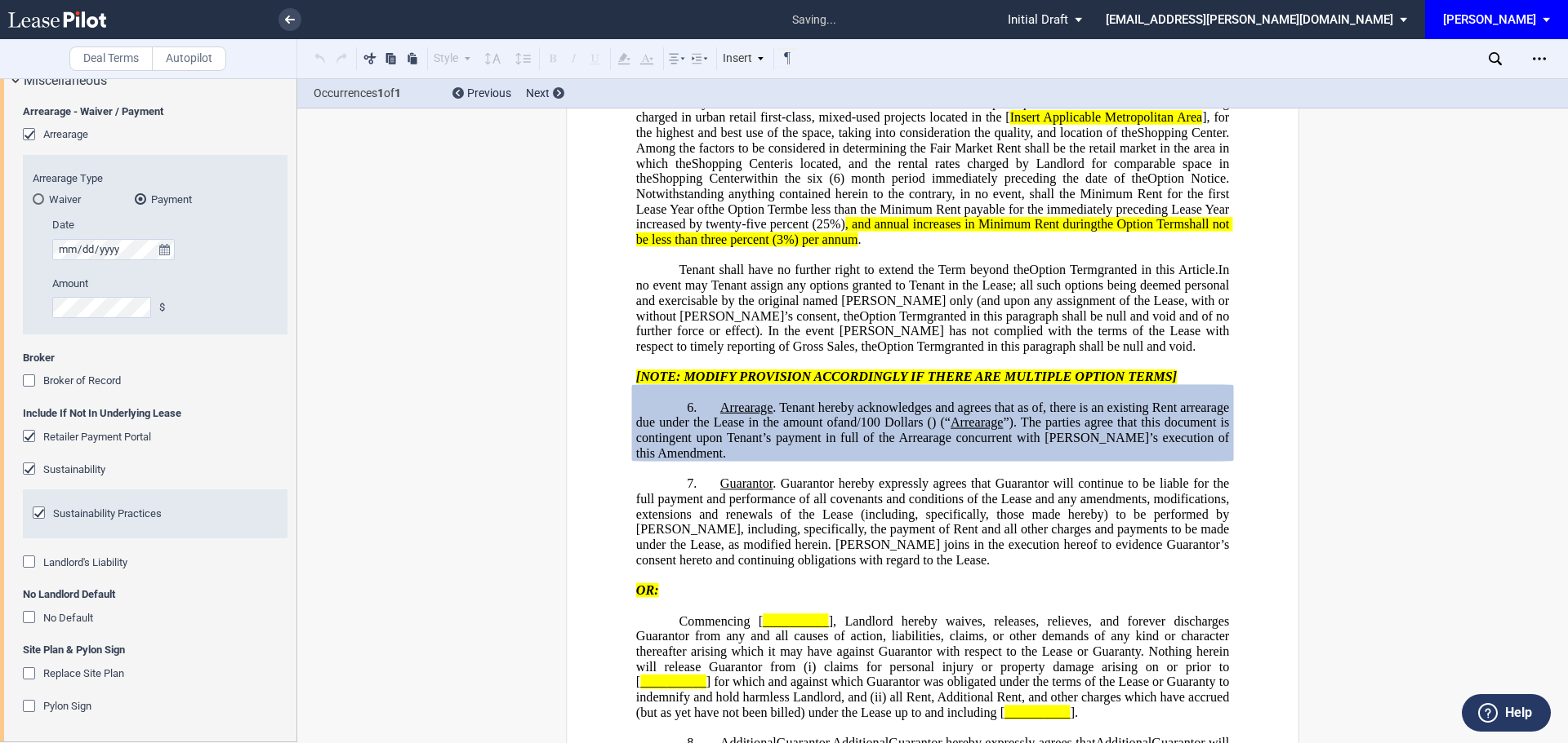
click at [27, 380] on div "Broker of Record" at bounding box center [31, 383] width 17 height 17
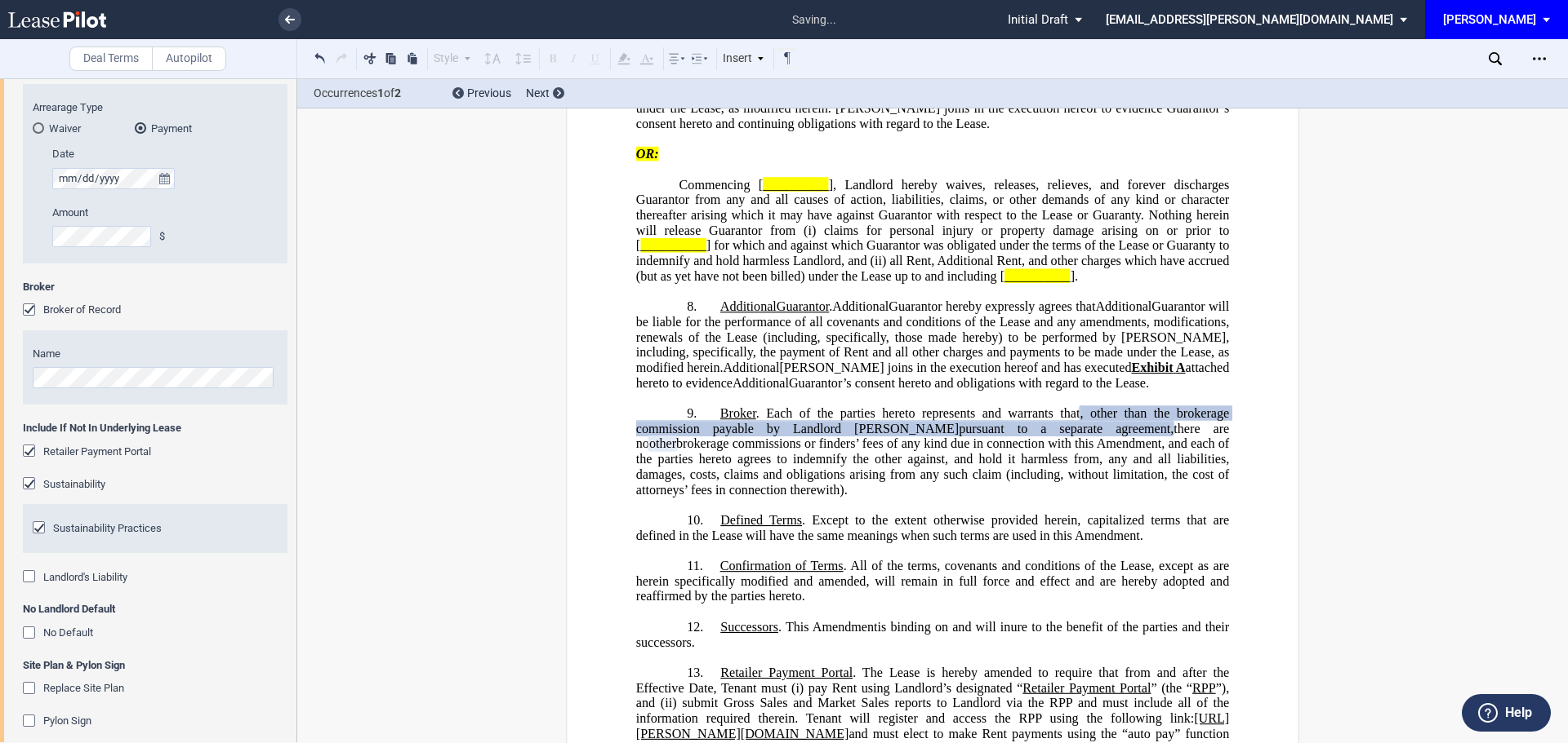
scroll to position [3349, 0]
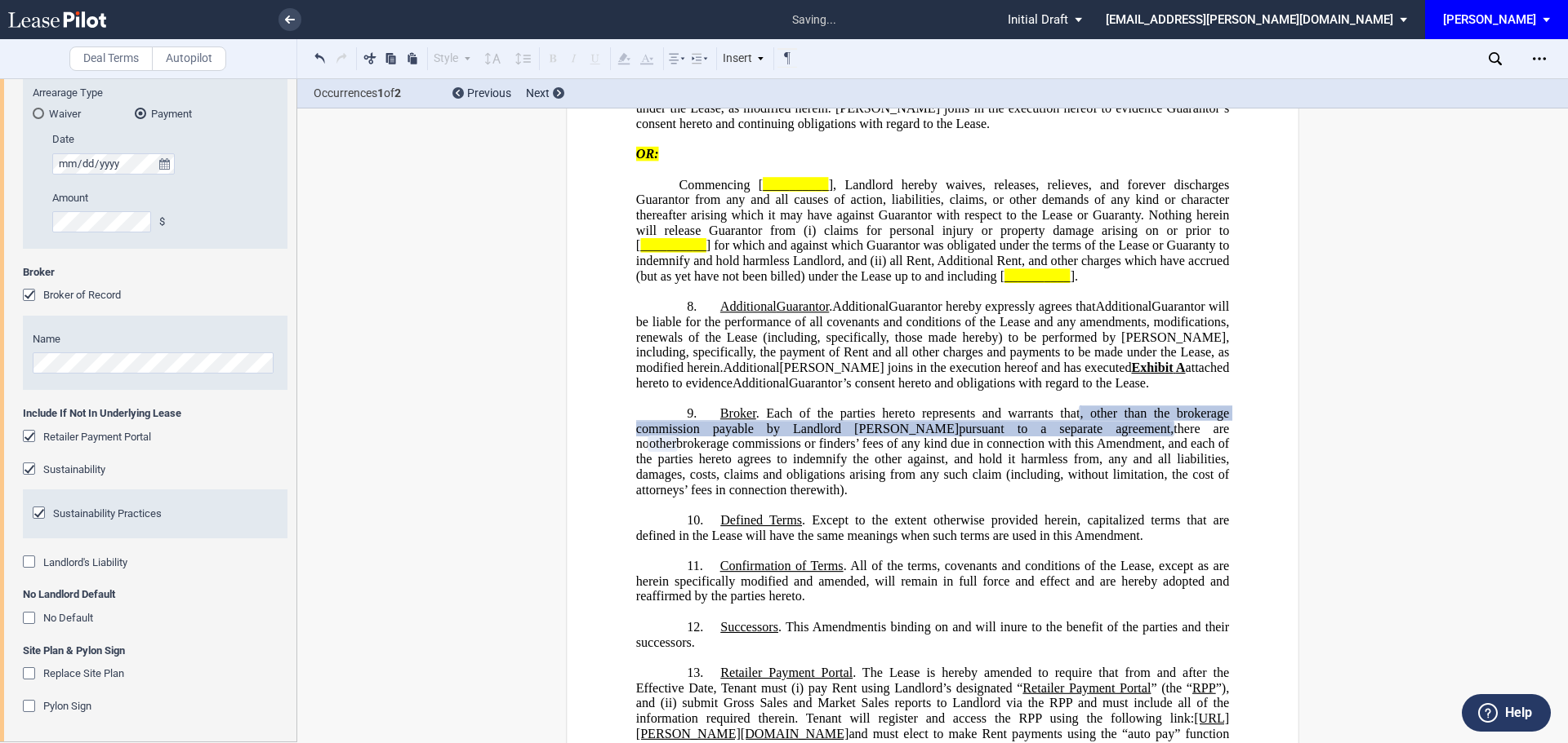
click at [31, 556] on div "Landlord's Liability" at bounding box center [31, 563] width 17 height 17
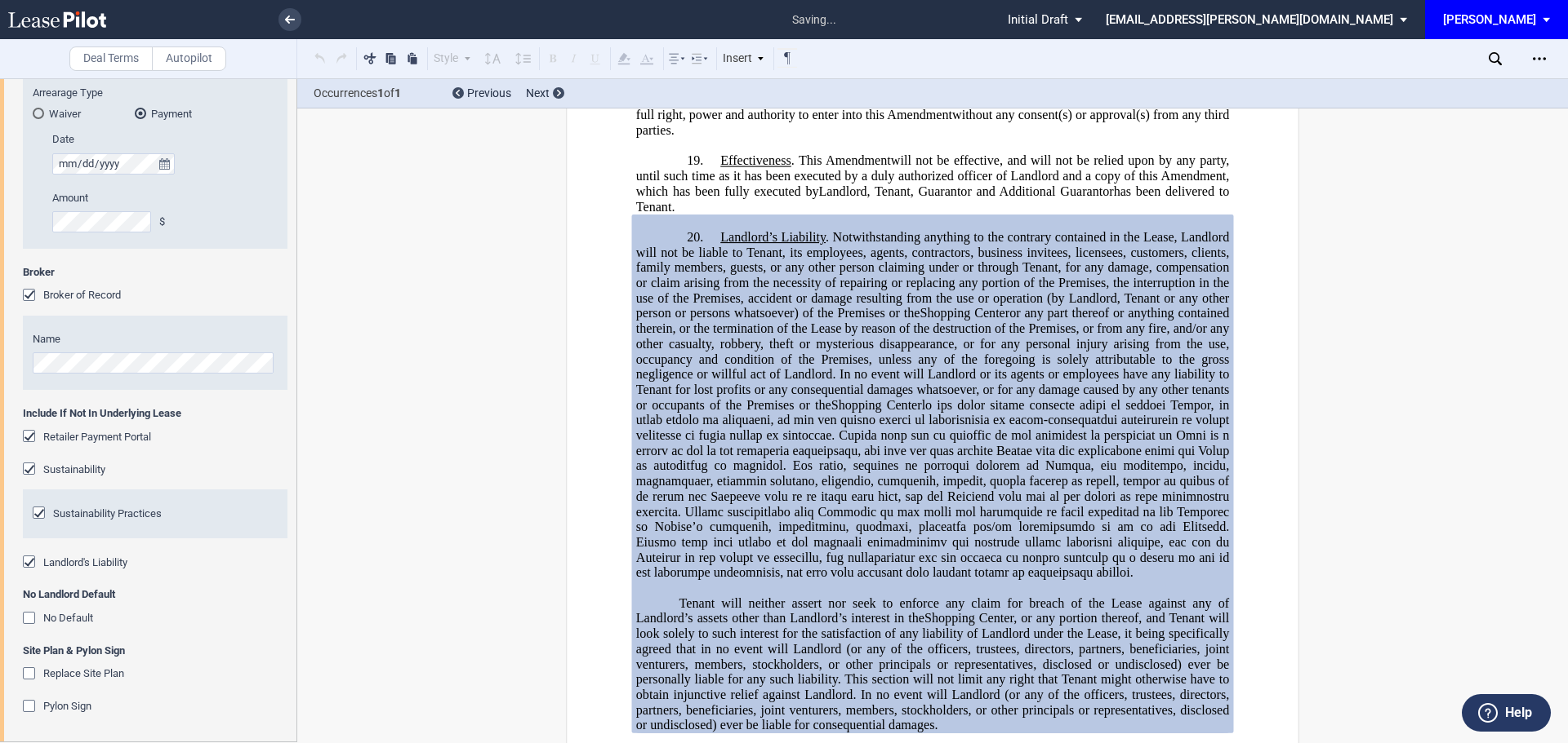
click at [27, 618] on div "No Default" at bounding box center [31, 620] width 17 height 17
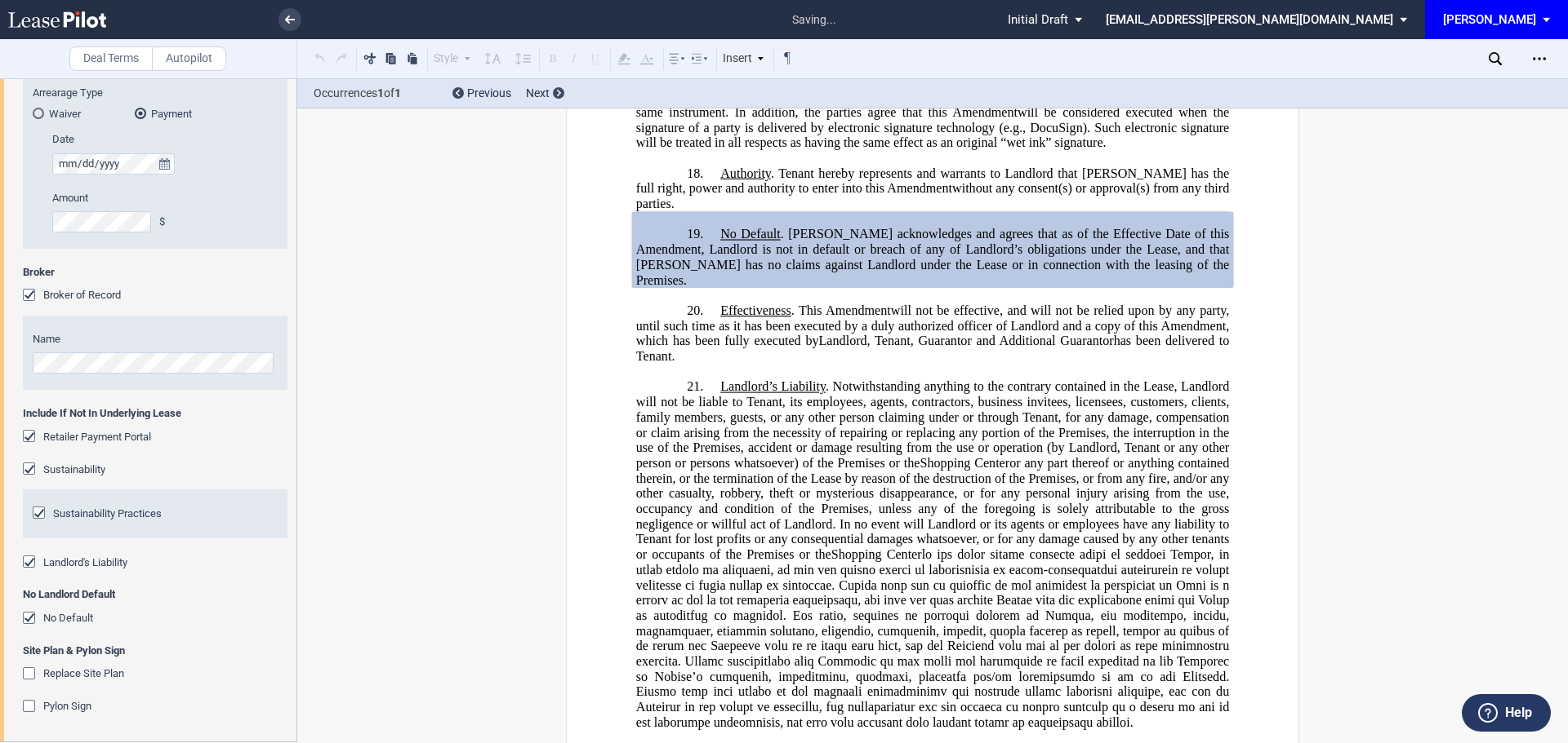
scroll to position [5214, 0]
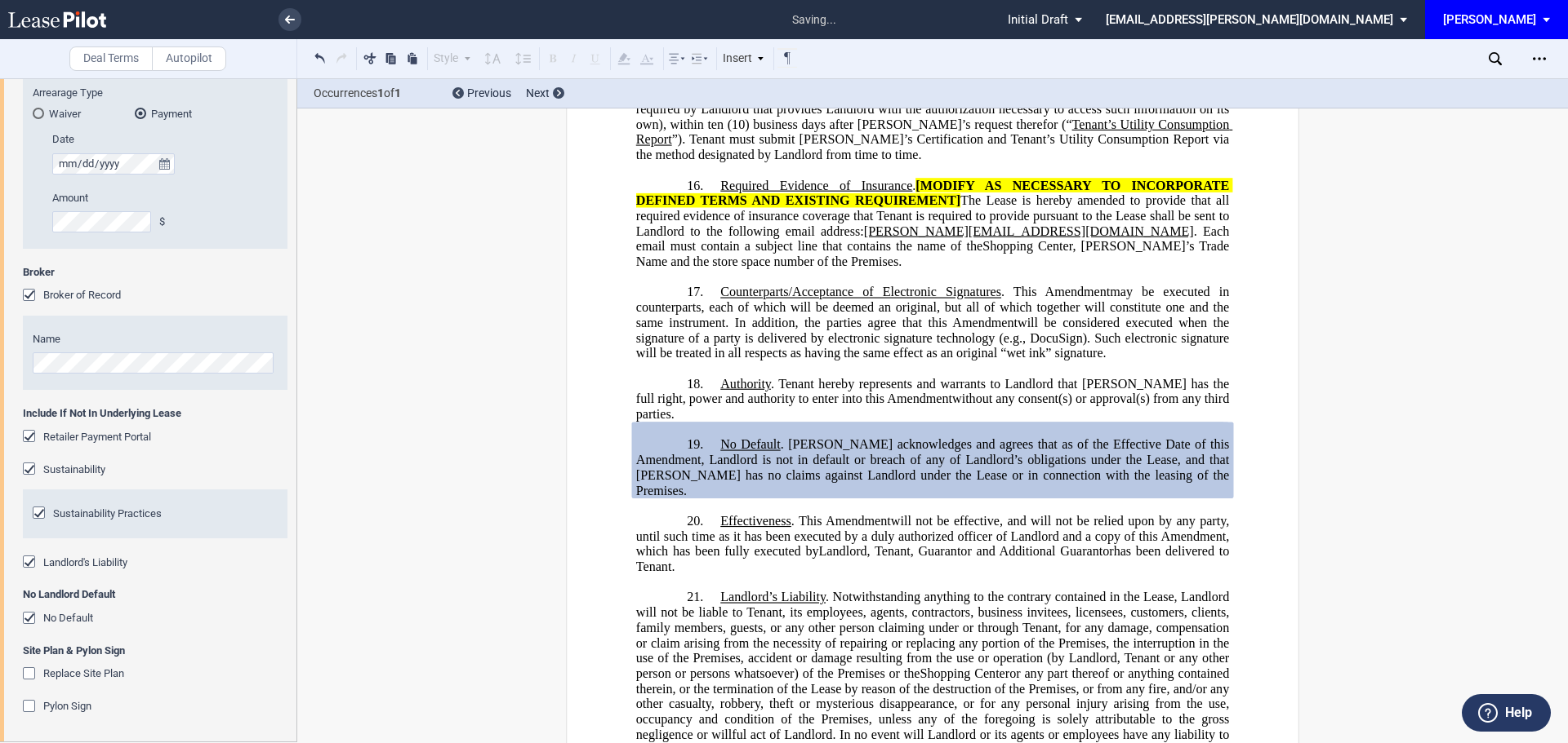
click at [27, 709] on div "Pylon Sign" at bounding box center [31, 708] width 17 height 17
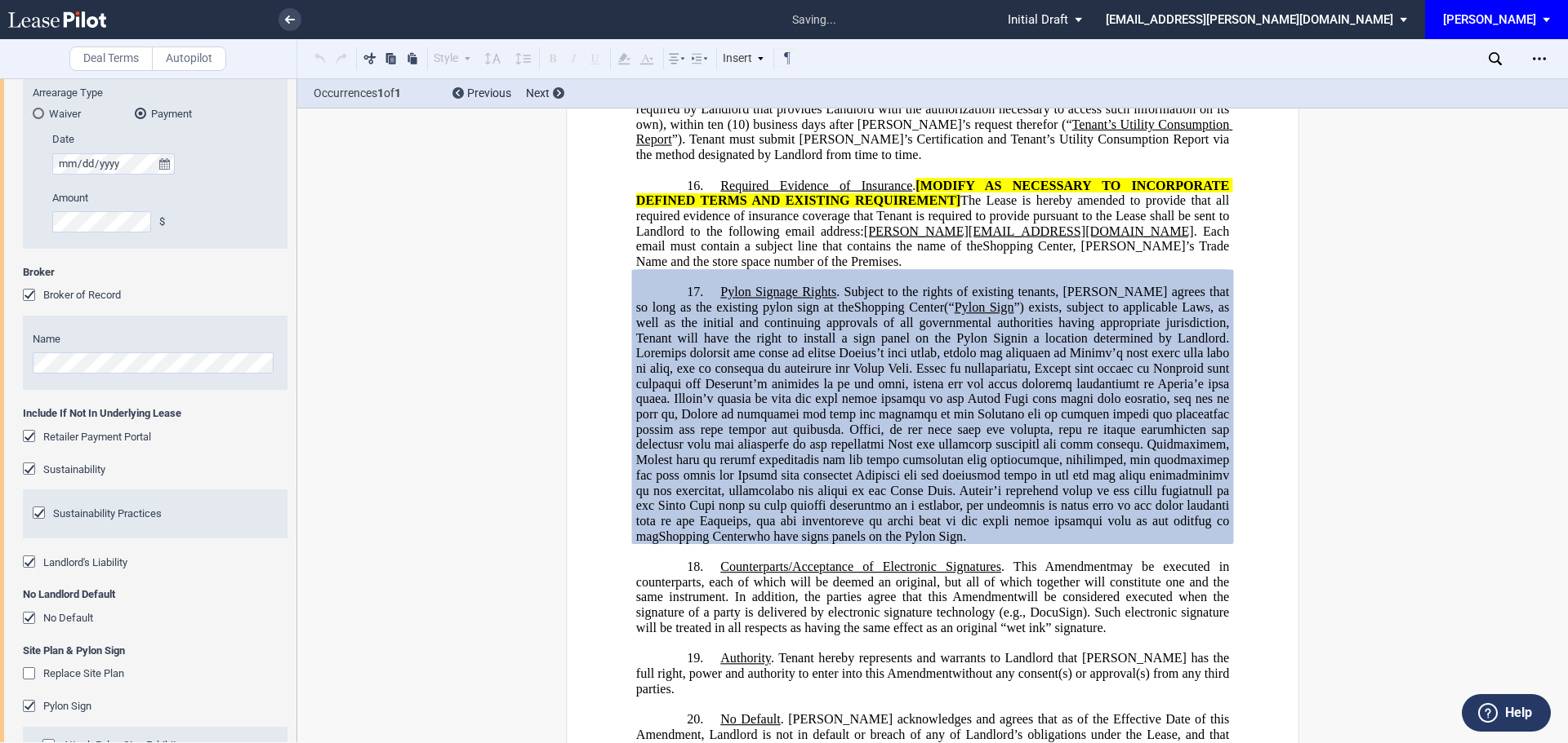
click at [26, 675] on div "Replace Site Plan" at bounding box center [31, 675] width 17 height 17
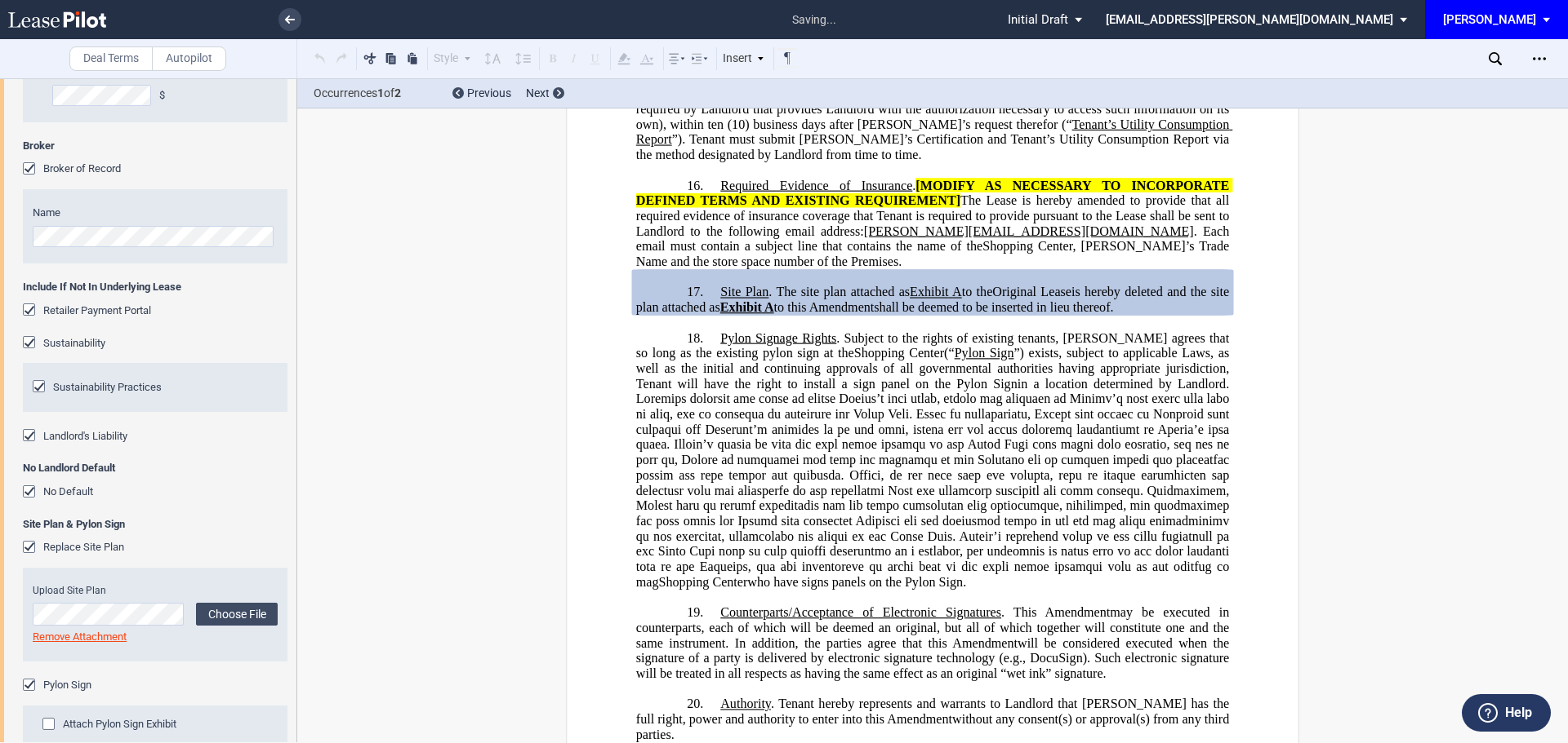
scroll to position [3510, 0]
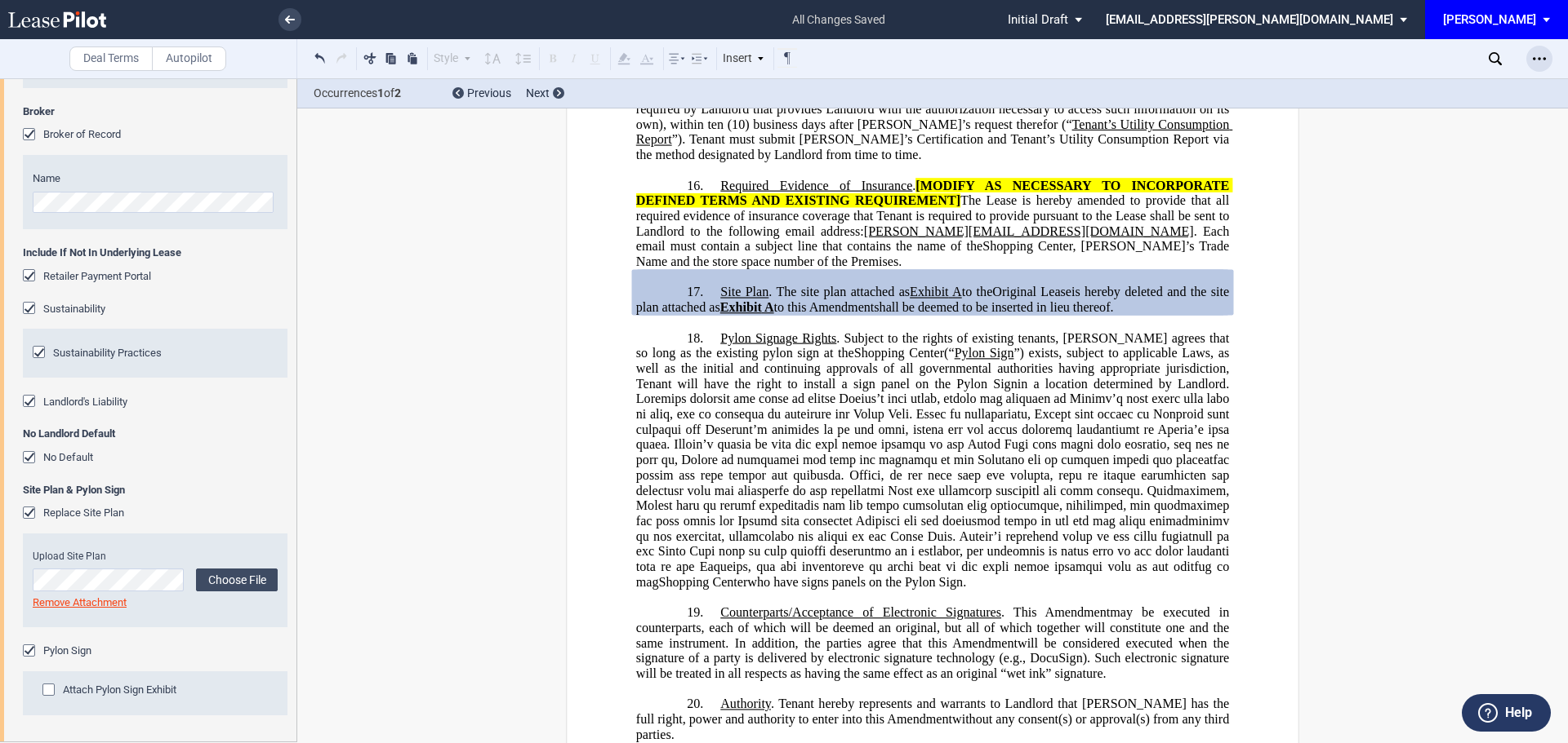
click at [1549, 53] on div "Open Lease options menu" at bounding box center [1539, 58] width 26 height 26
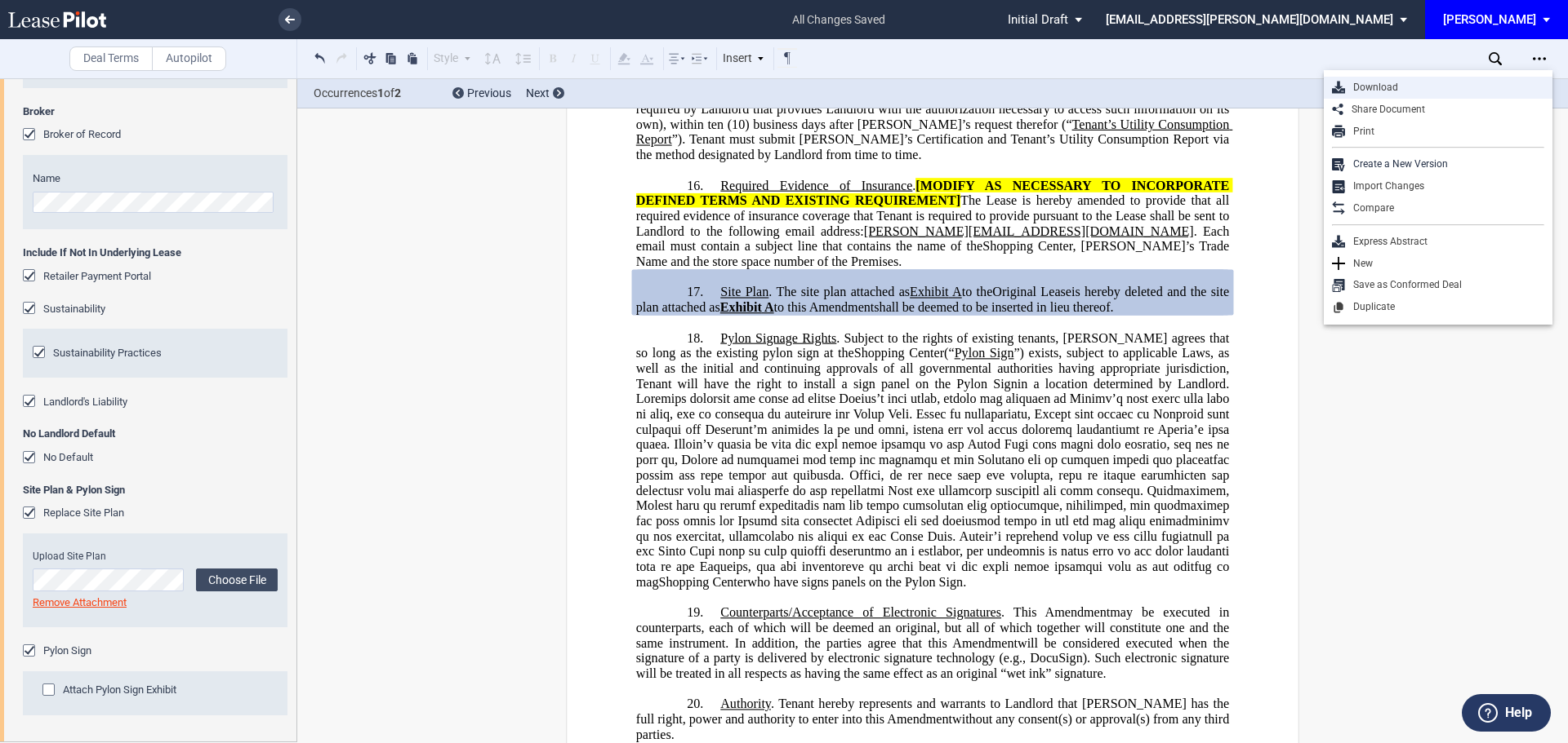
click at [1362, 83] on div "Download" at bounding box center [1444, 88] width 199 height 14
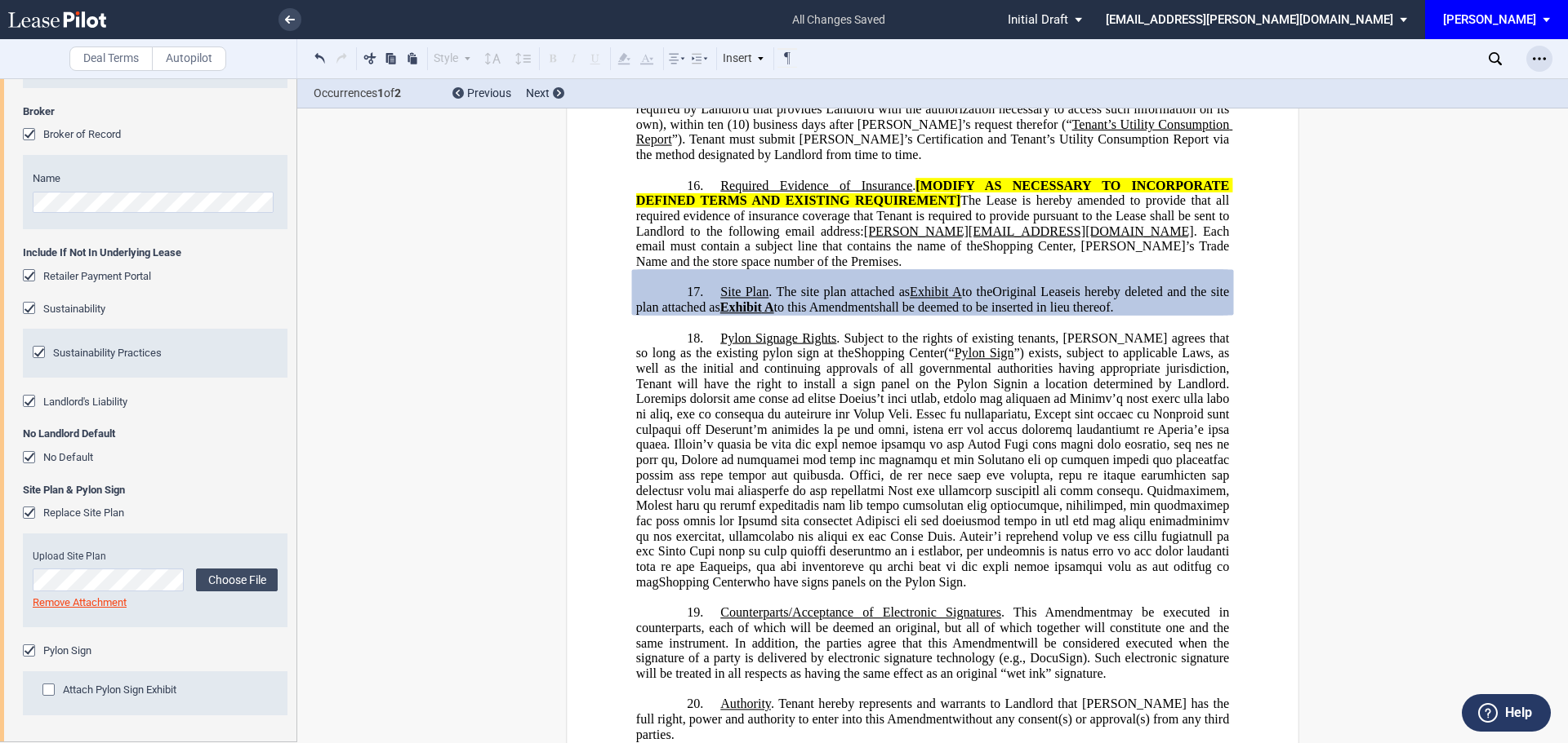
click at [1542, 59] on icon "Open Lease options menu" at bounding box center [1538, 58] width 13 height 13
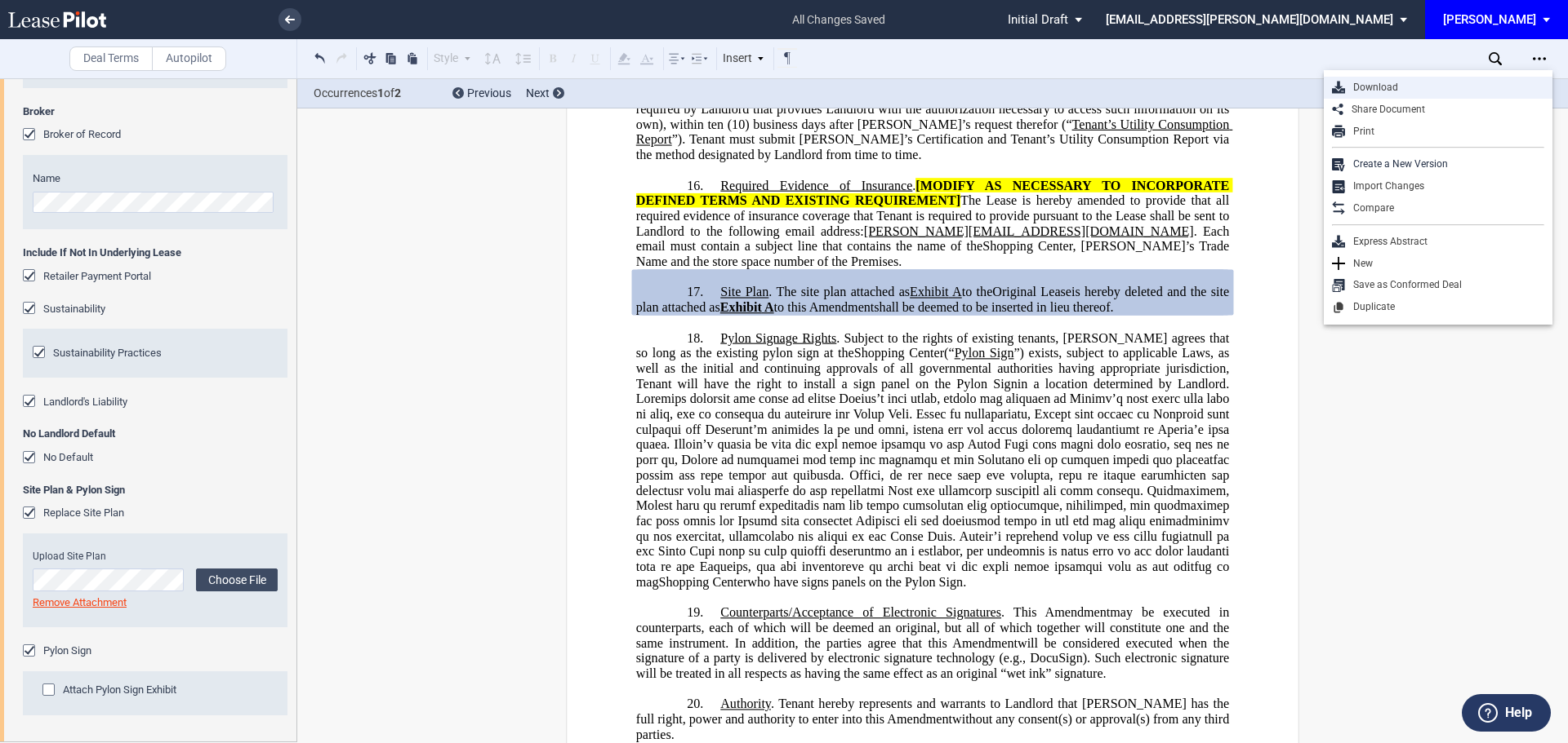
click at [1401, 85] on div "Download" at bounding box center [1444, 88] width 199 height 14
